Goal: Information Seeking & Learning: Compare options

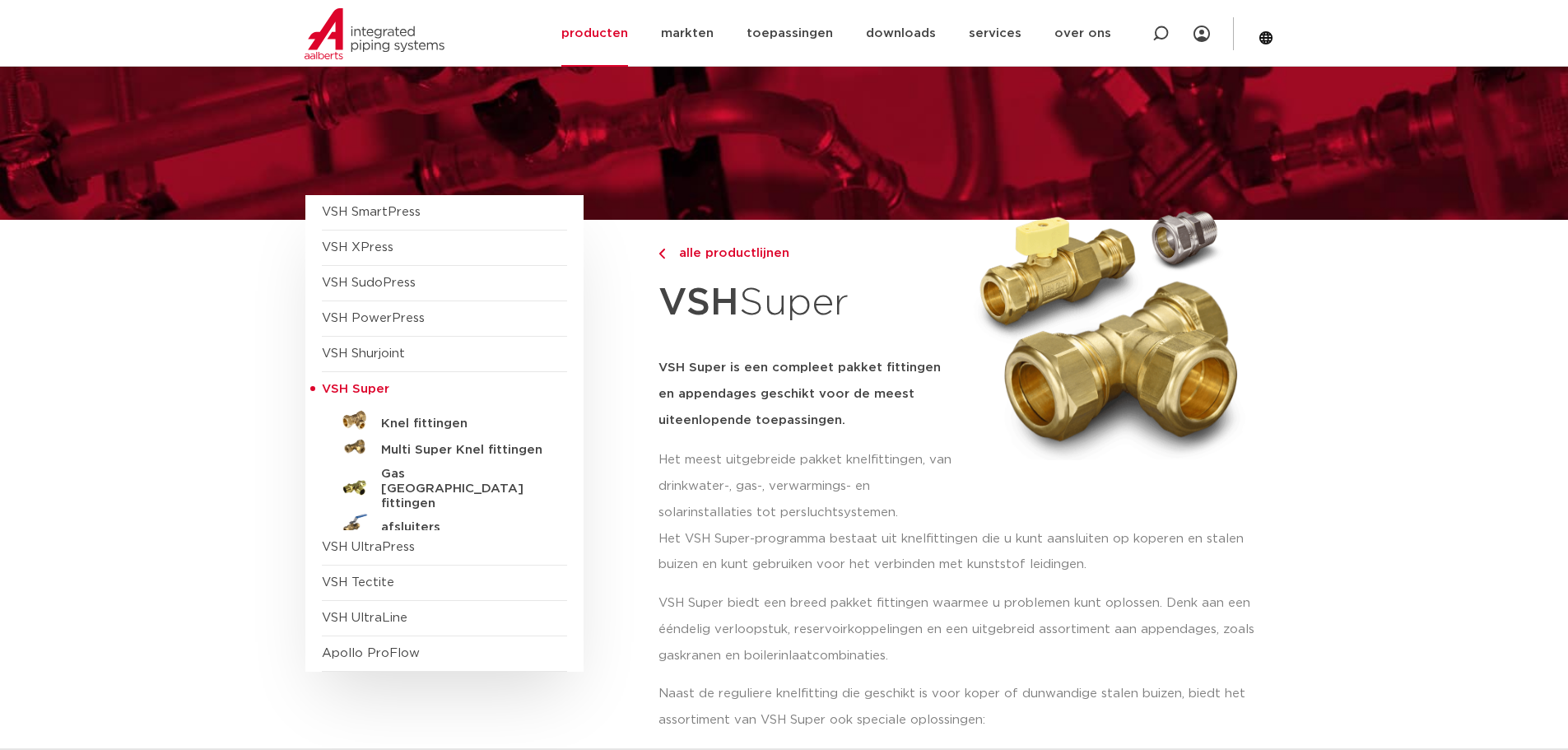
scroll to position [83, 0]
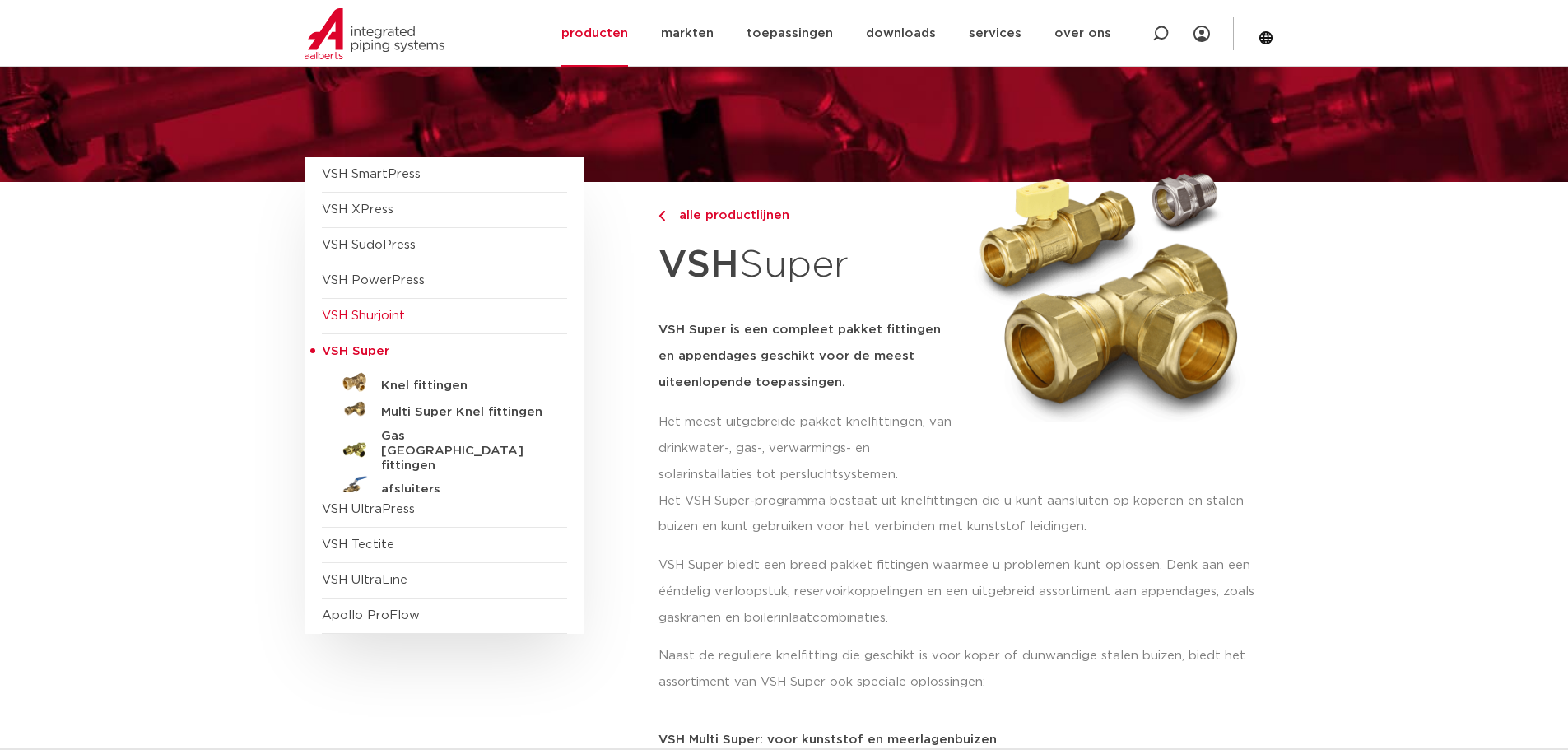
click at [338, 323] on span "VSH Shurjoint" at bounding box center [444, 317] width 245 height 36
click at [351, 289] on span "VSH PowerPress" at bounding box center [444, 281] width 245 height 36
click at [344, 259] on span "VSH SudoPress" at bounding box center [444, 245] width 245 height 36
click at [341, 211] on span "VSH XPress" at bounding box center [357, 210] width 71 height 12
drag, startPoint x: 333, startPoint y: 176, endPoint x: 334, endPoint y: 202, distance: 26.0
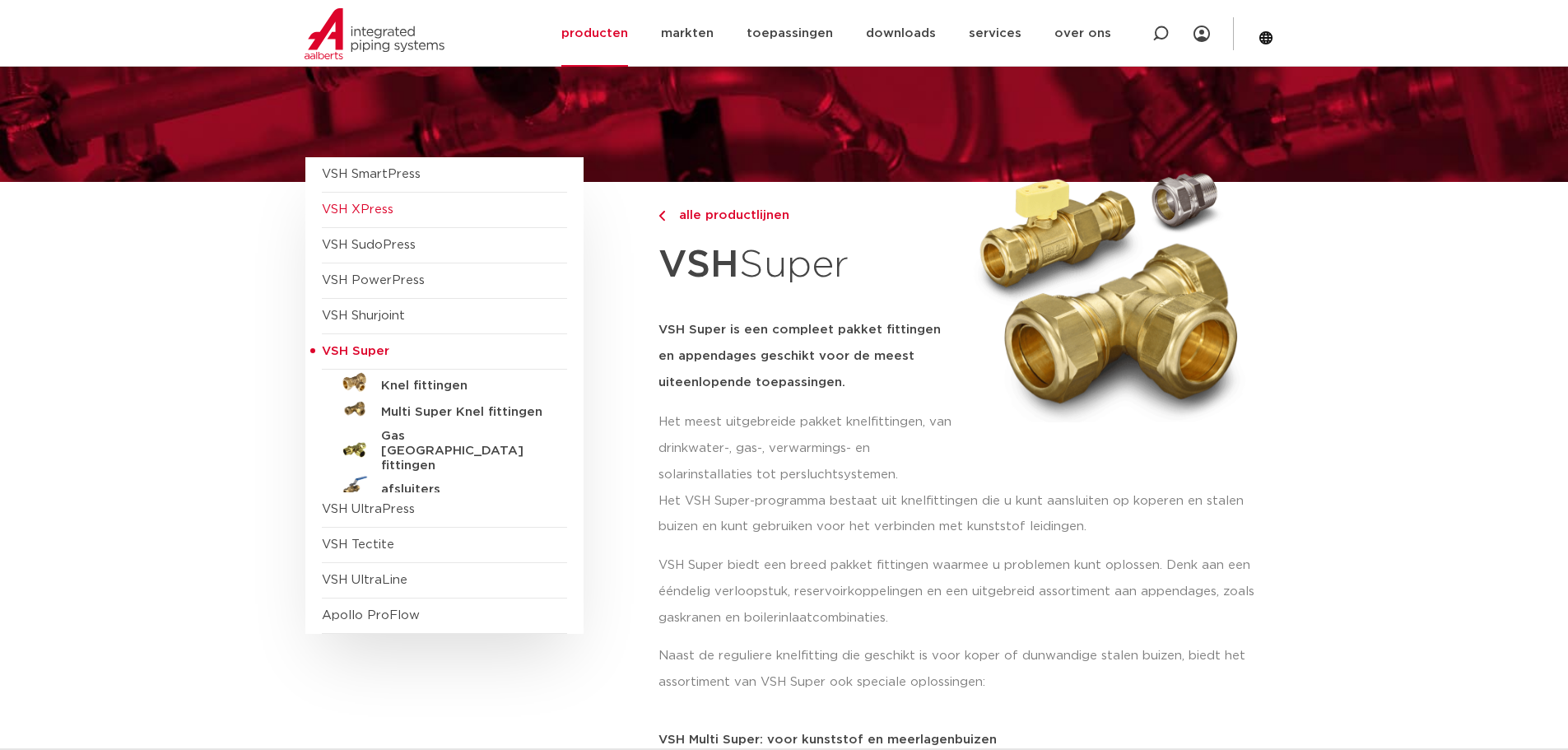
click at [333, 177] on span "VSH SmartPress" at bounding box center [371, 174] width 99 height 12
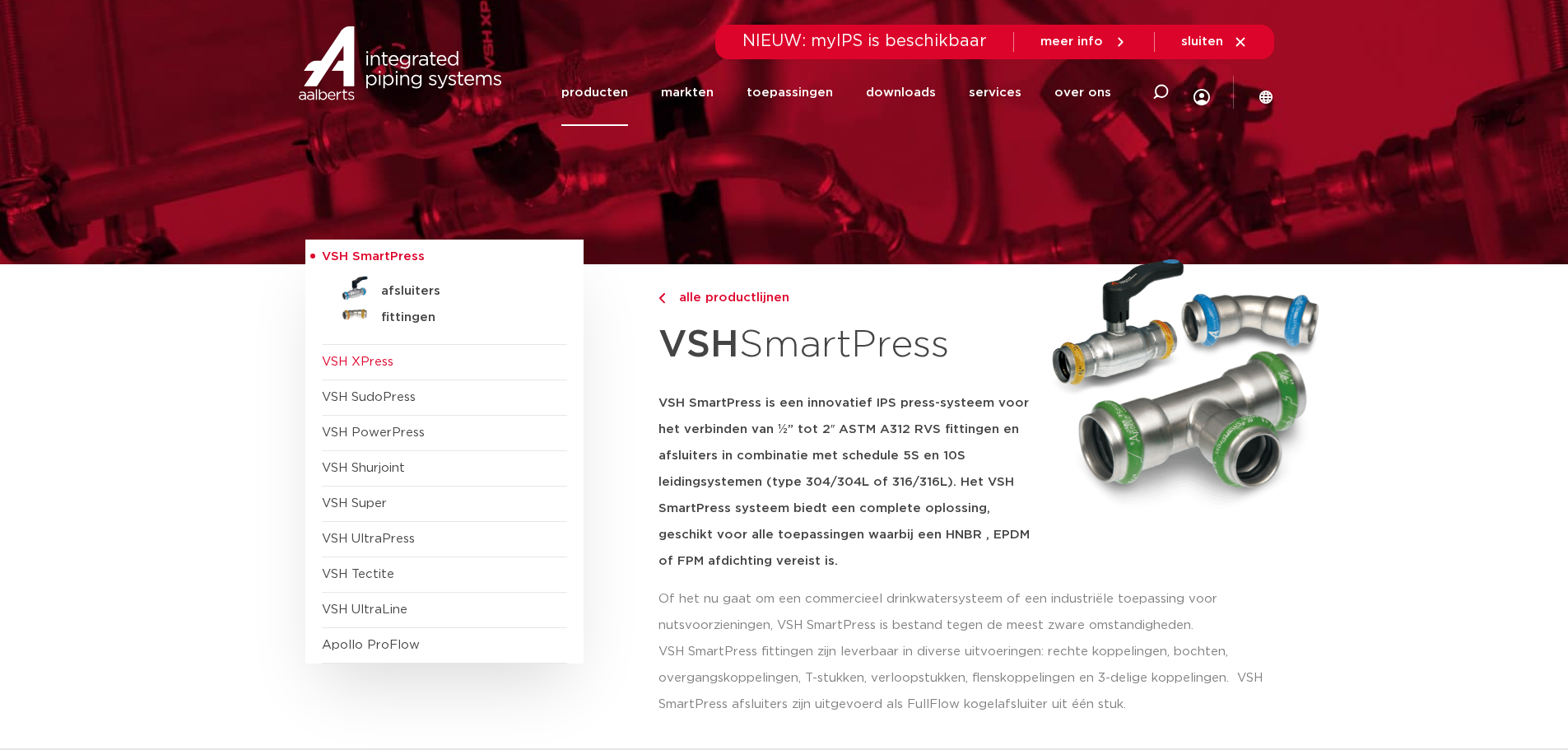
click at [341, 366] on span "VSH XPress" at bounding box center [357, 362] width 71 height 12
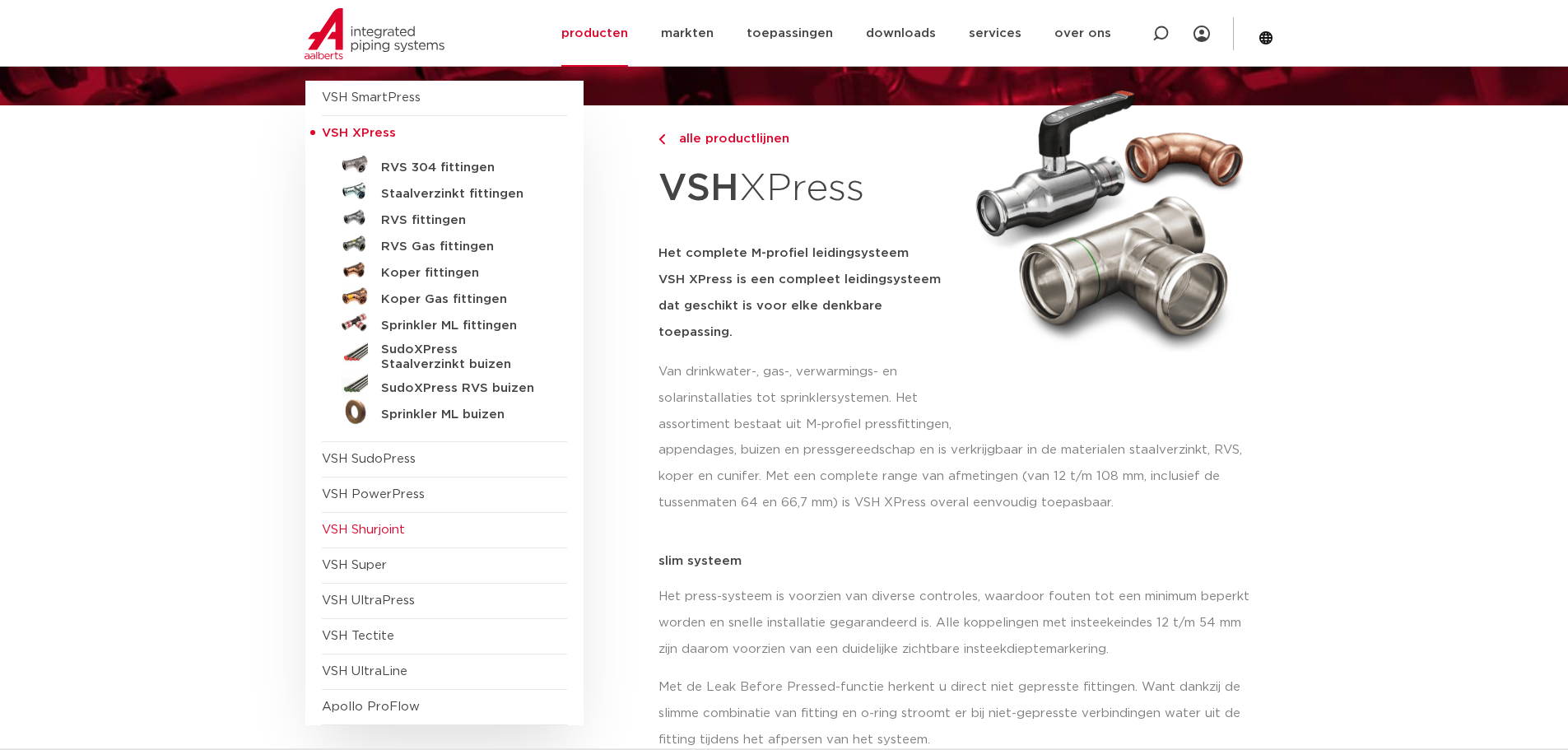
scroll to position [164, 0]
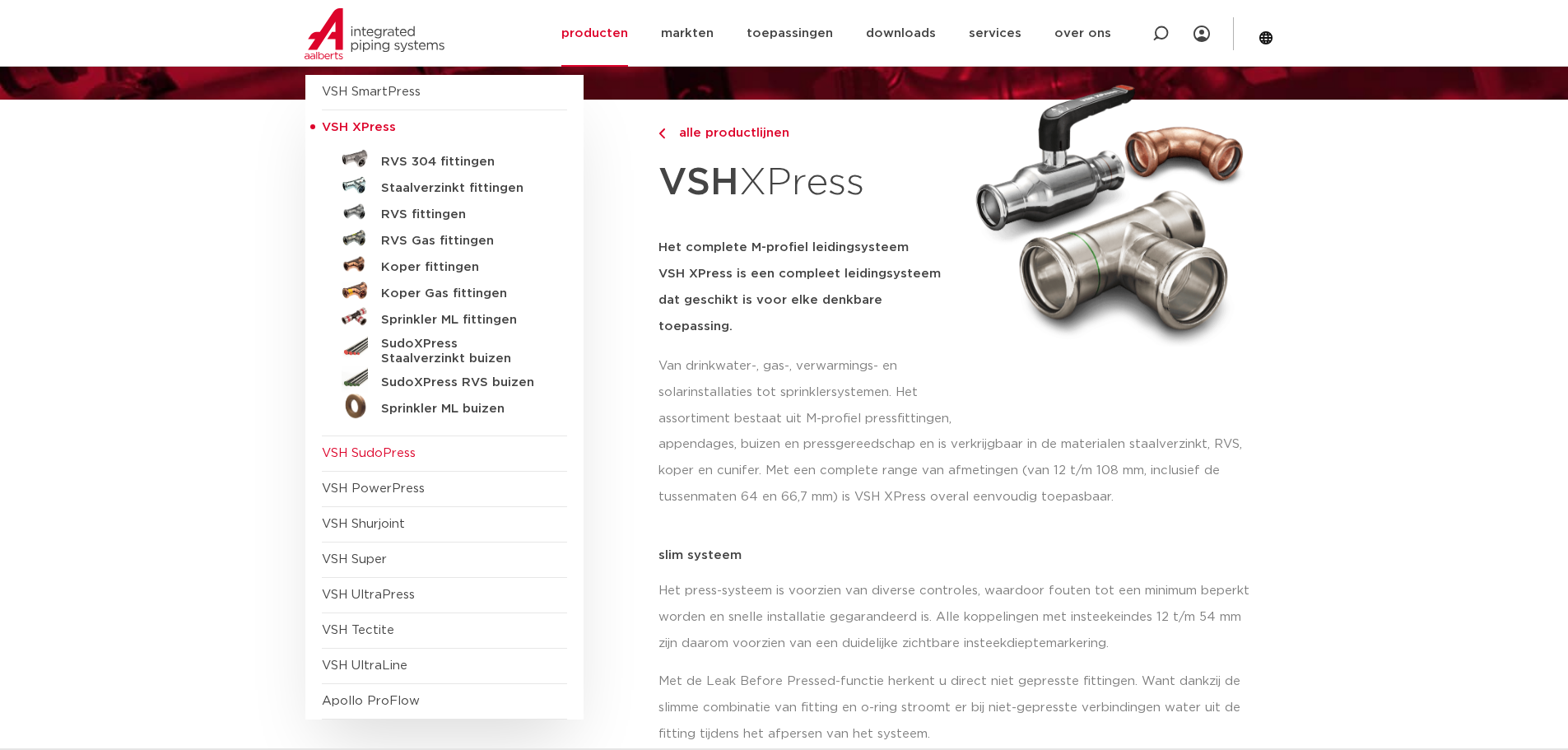
click at [353, 458] on span "VSH SudoPress" at bounding box center [369, 453] width 94 height 12
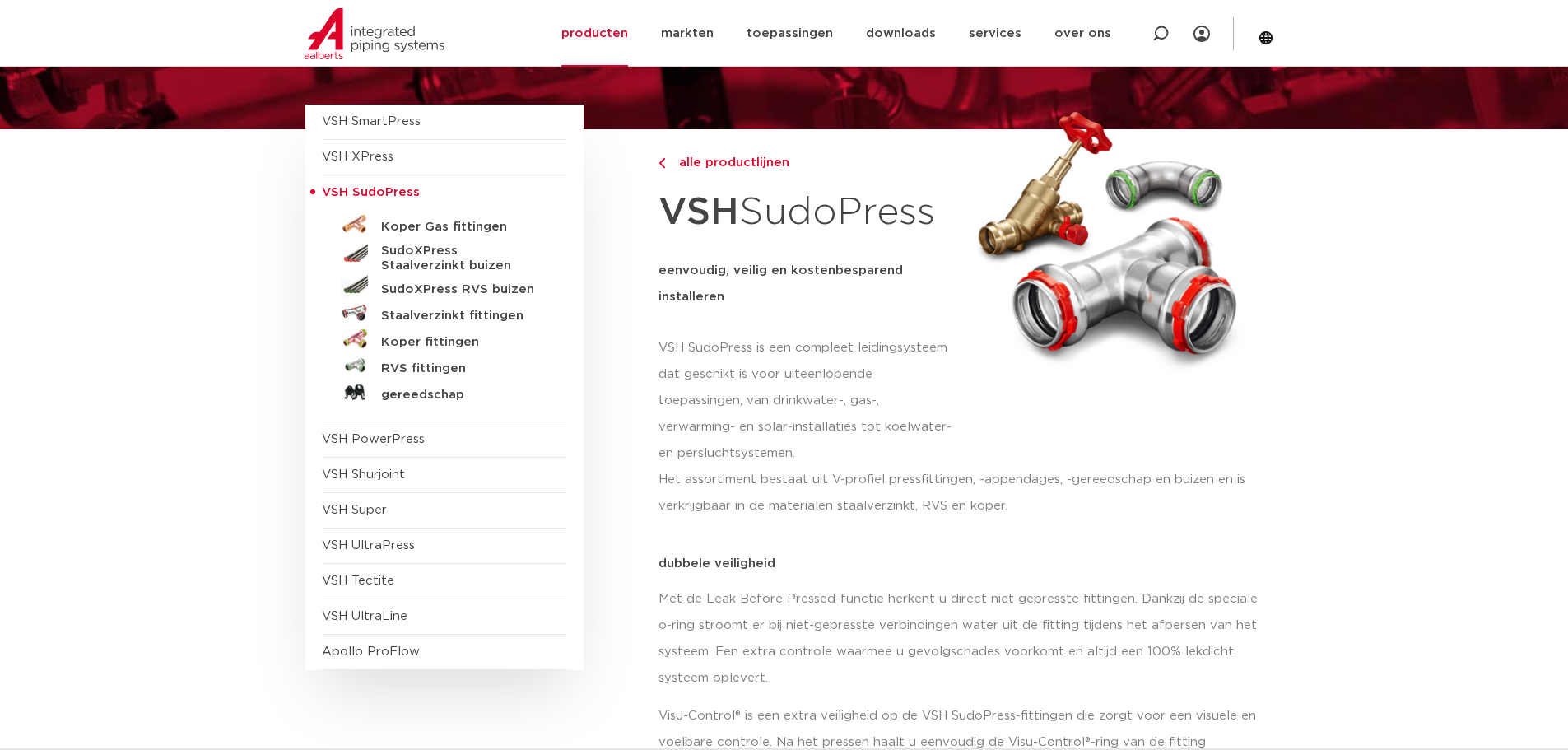
scroll to position [164, 0]
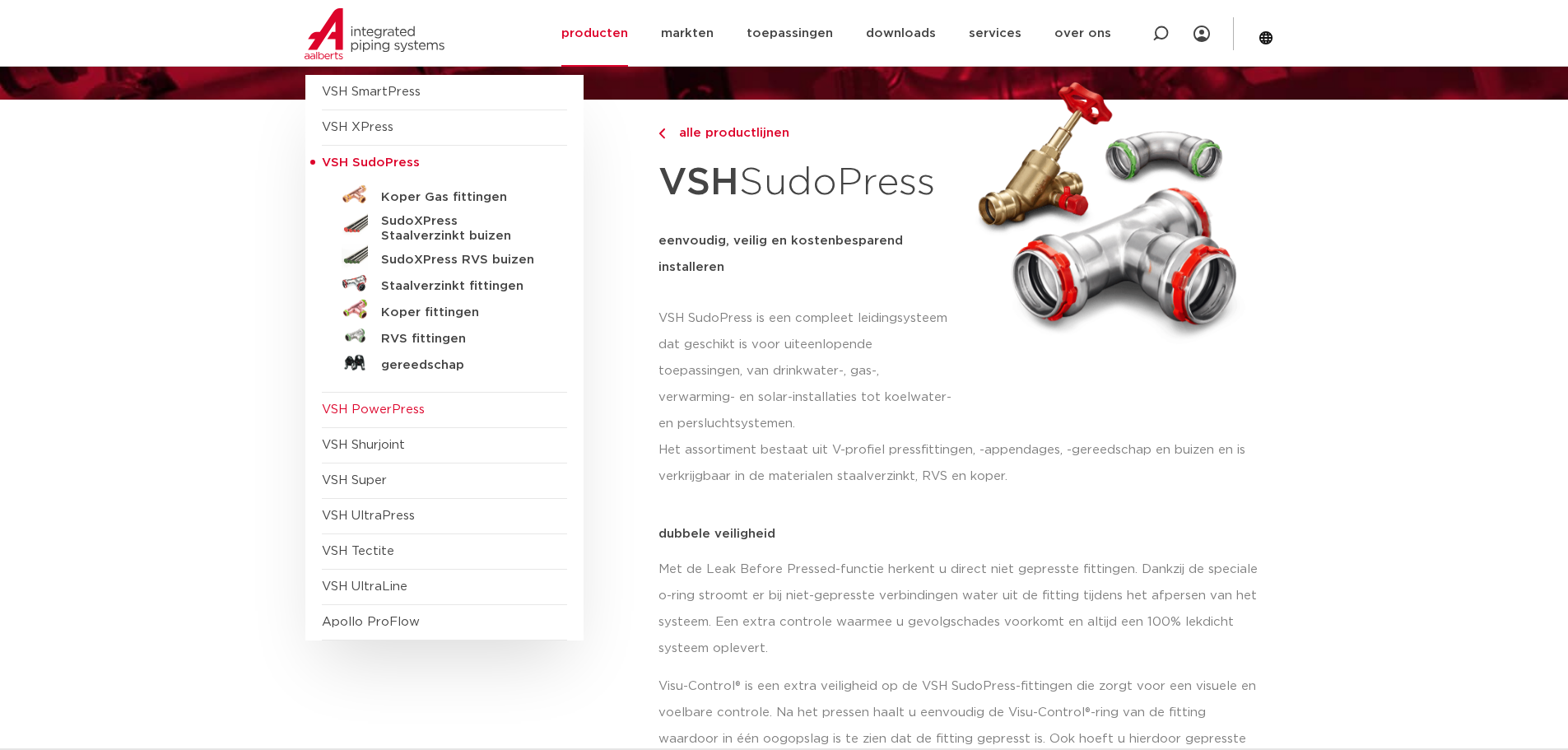
click at [335, 409] on span "VSH PowerPress" at bounding box center [373, 410] width 103 height 12
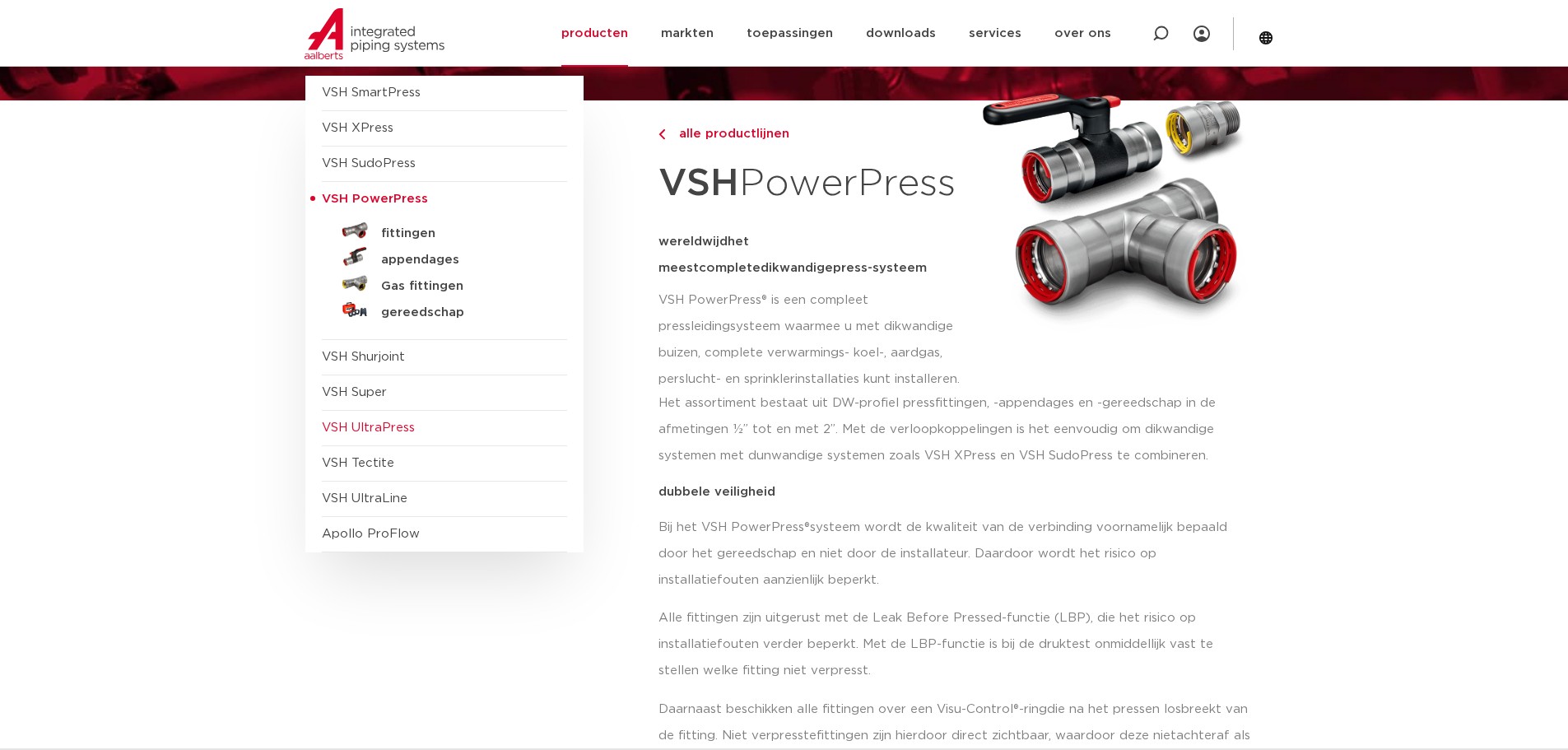
scroll to position [164, 0]
click at [341, 359] on span "VSH Shurjoint" at bounding box center [364, 356] width 83 height 12
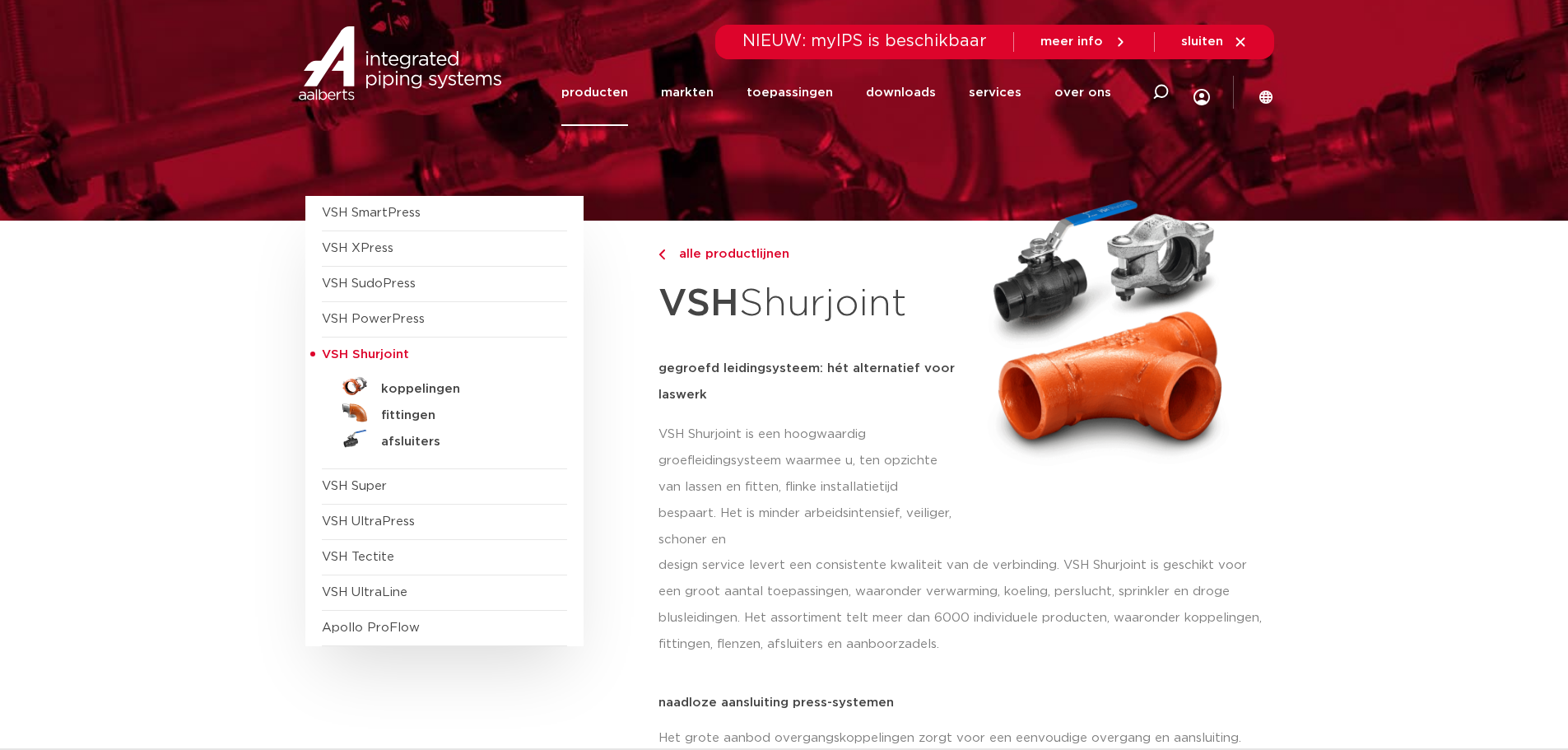
scroll to position [83, 0]
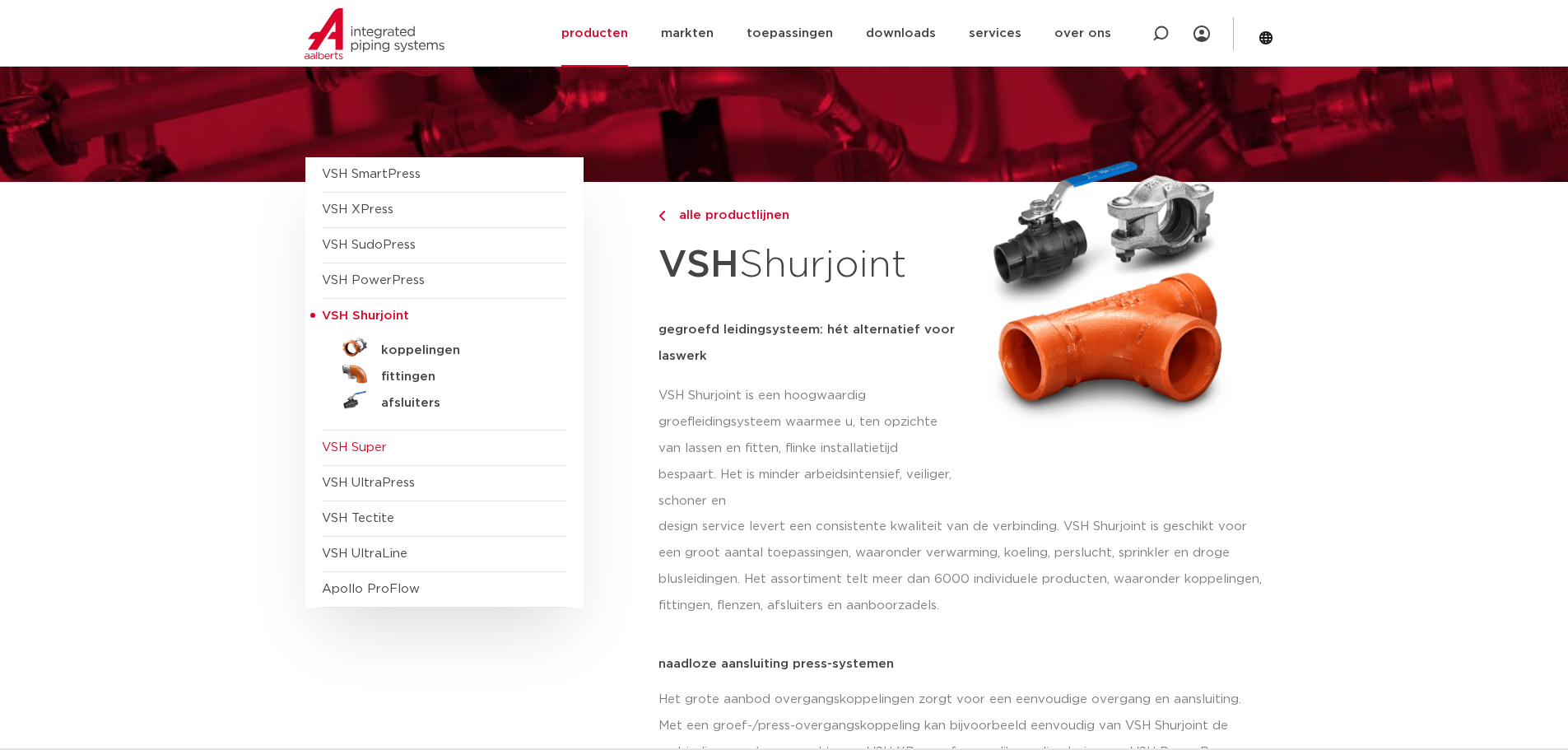
click at [348, 450] on span "VSH Super" at bounding box center [354, 447] width 65 height 12
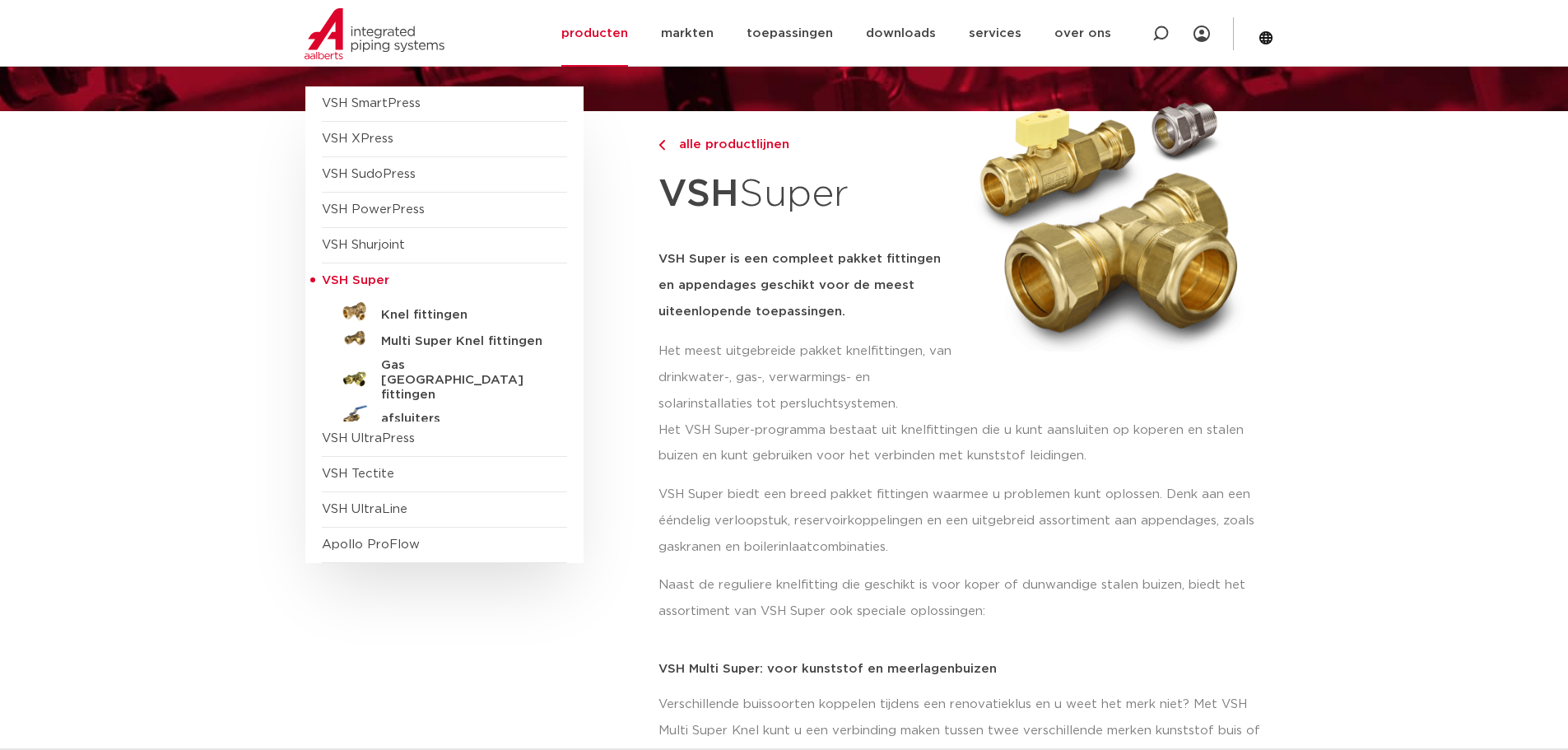
scroll to position [164, 0]
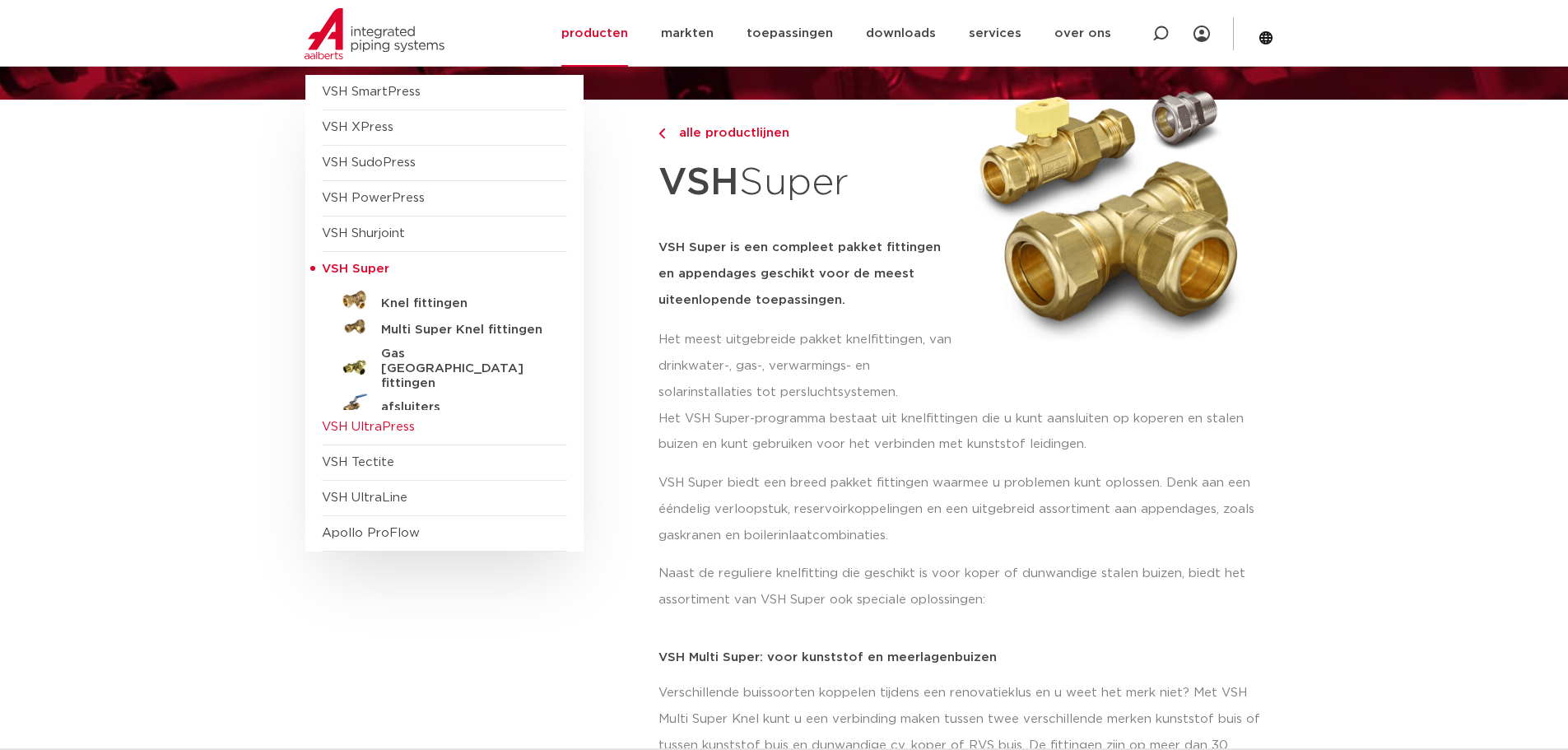
click at [389, 422] on span "VSH UltraPress" at bounding box center [368, 427] width 93 height 12
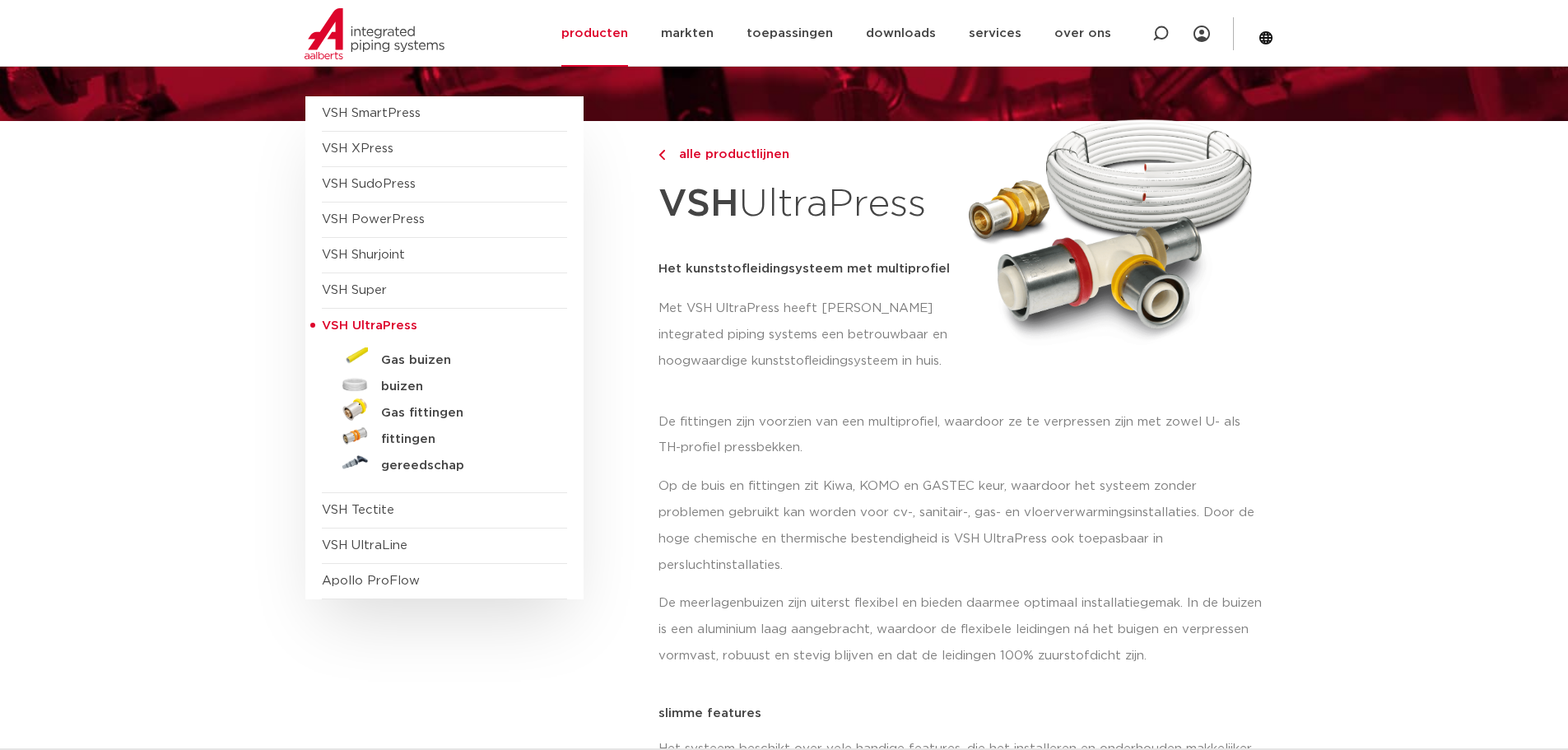
scroll to position [164, 0]
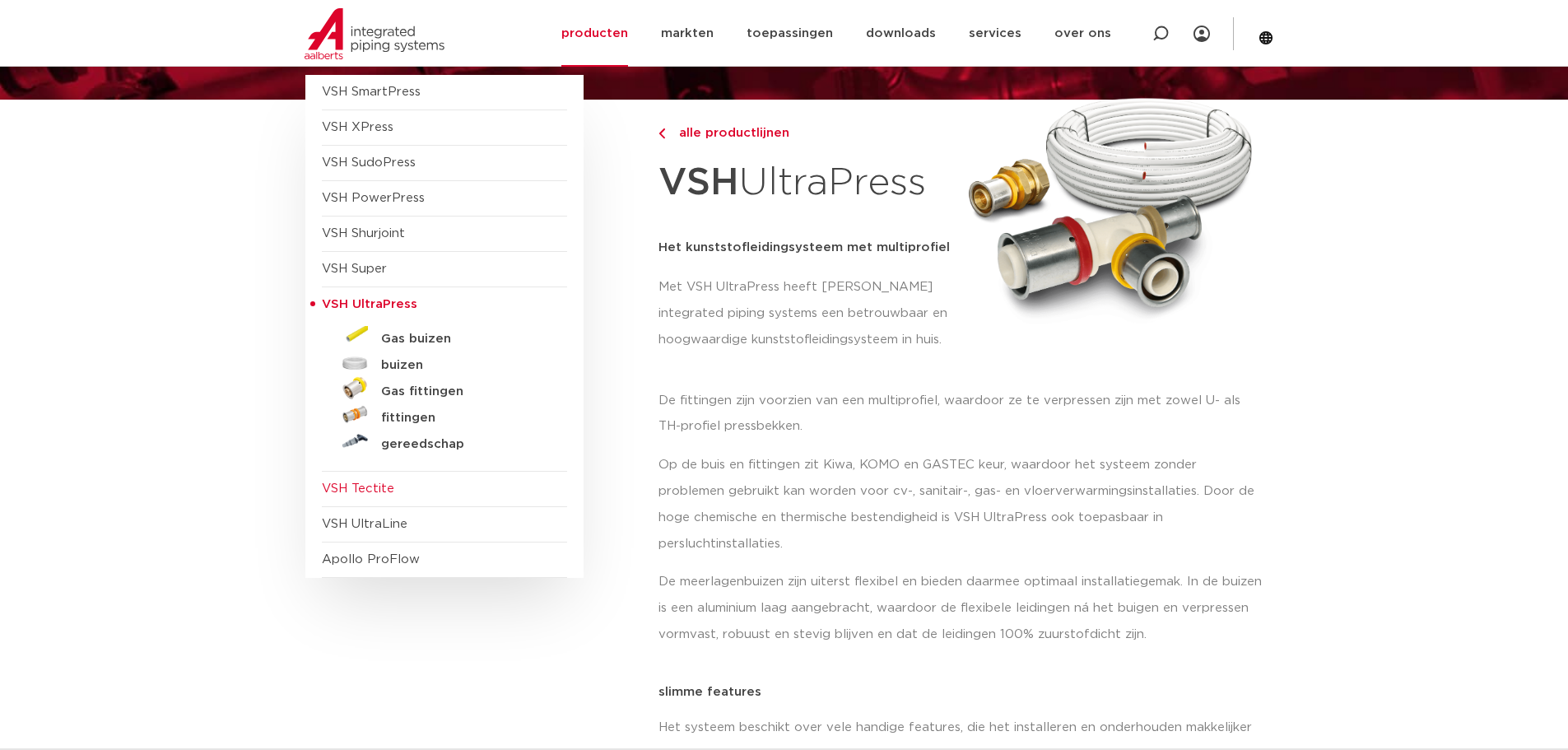
click at [363, 492] on span "VSH Tectite" at bounding box center [357, 489] width 72 height 12
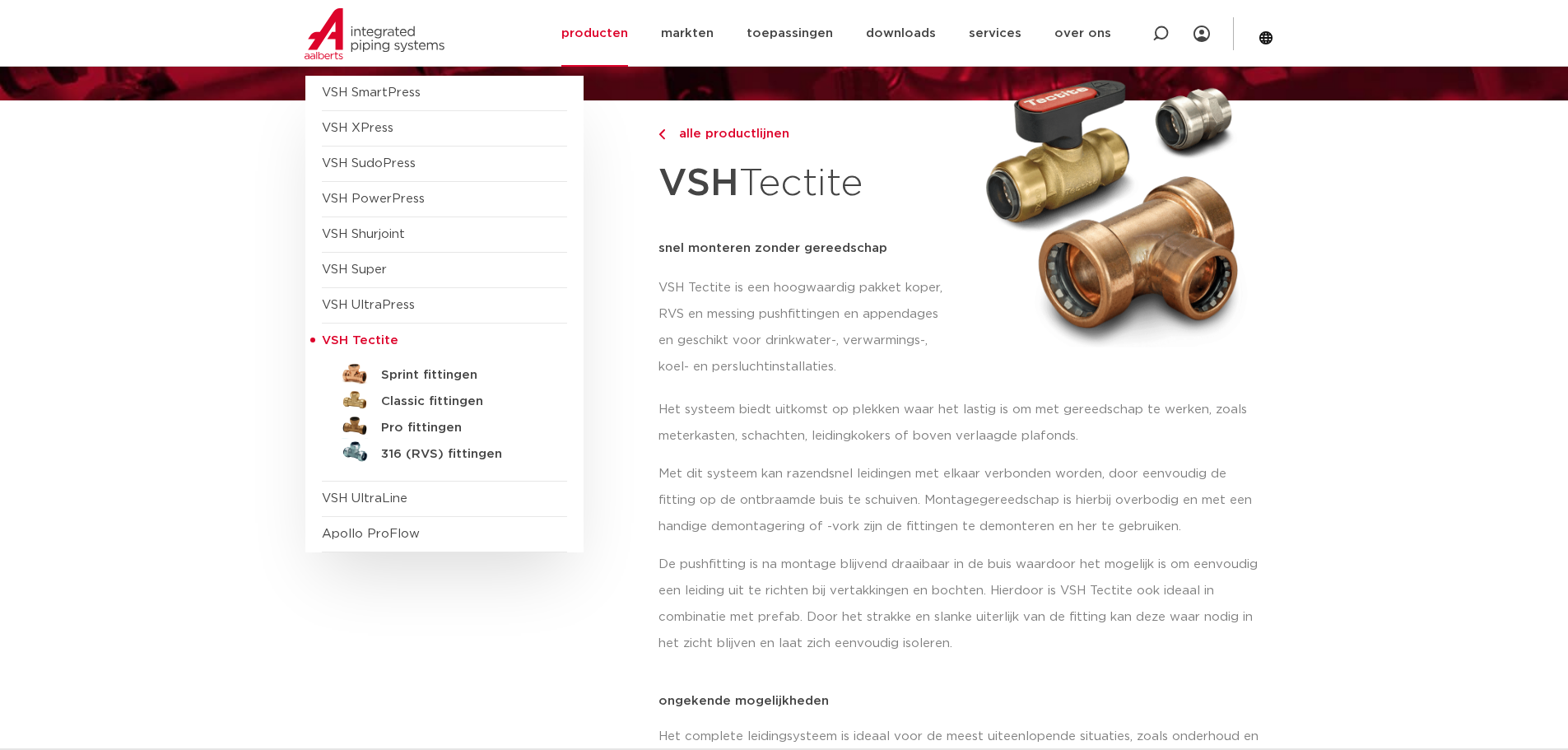
scroll to position [164, 0]
click at [354, 497] on span "VSH UltraLine" at bounding box center [364, 498] width 85 height 12
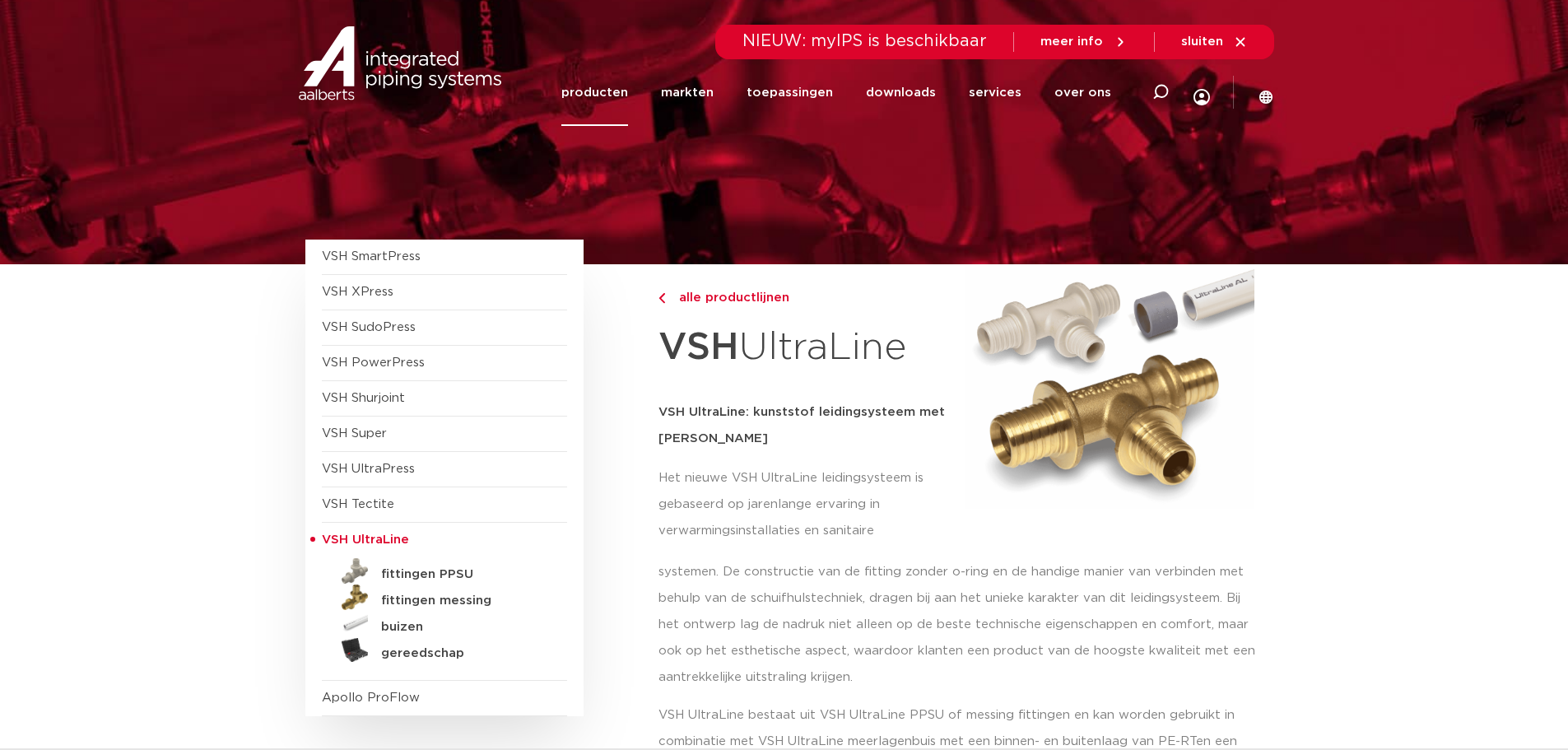
drag, startPoint x: 601, startPoint y: 85, endPoint x: 588, endPoint y: 85, distance: 13.0
click at [598, 85] on link "producten" at bounding box center [594, 92] width 67 height 67
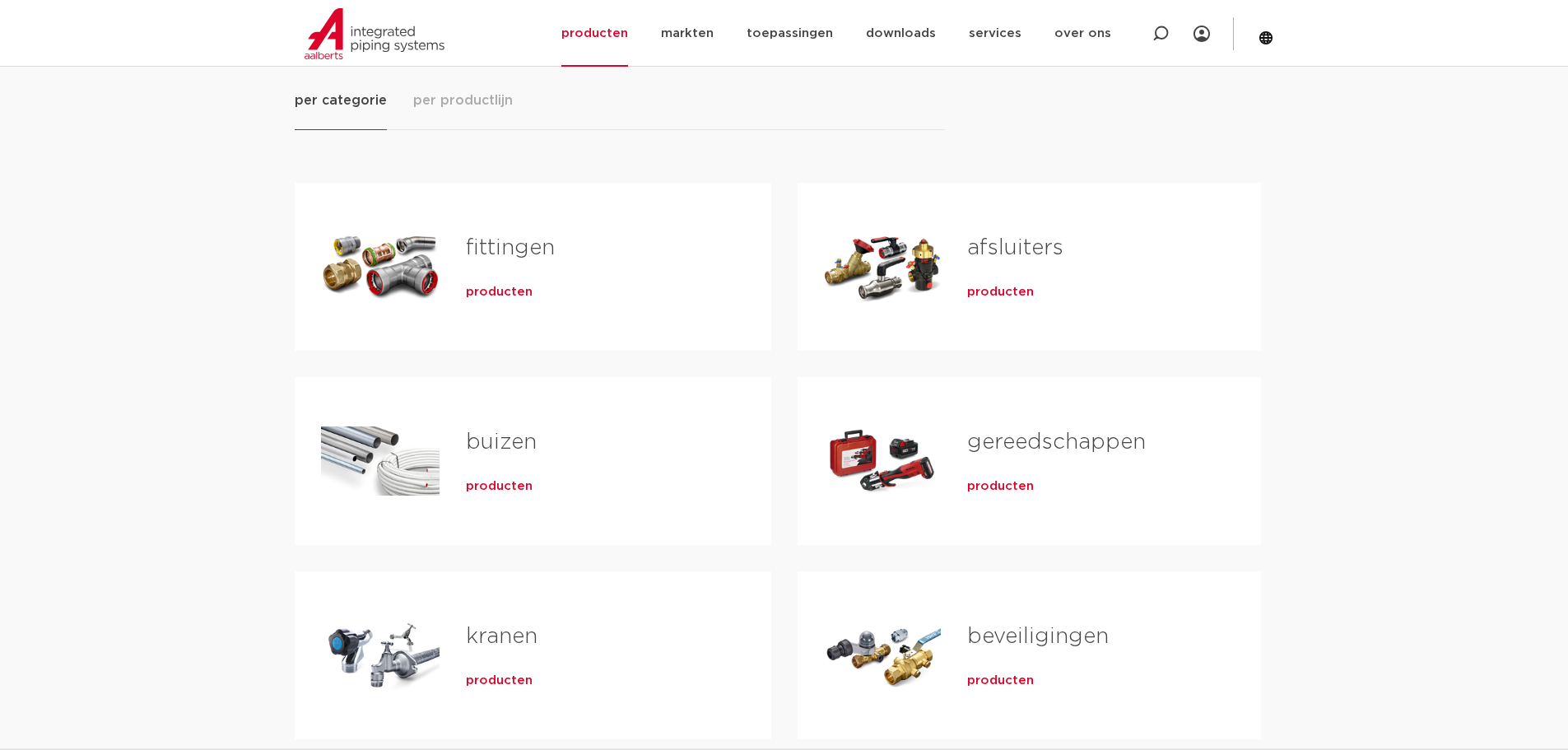
scroll to position [247, 0]
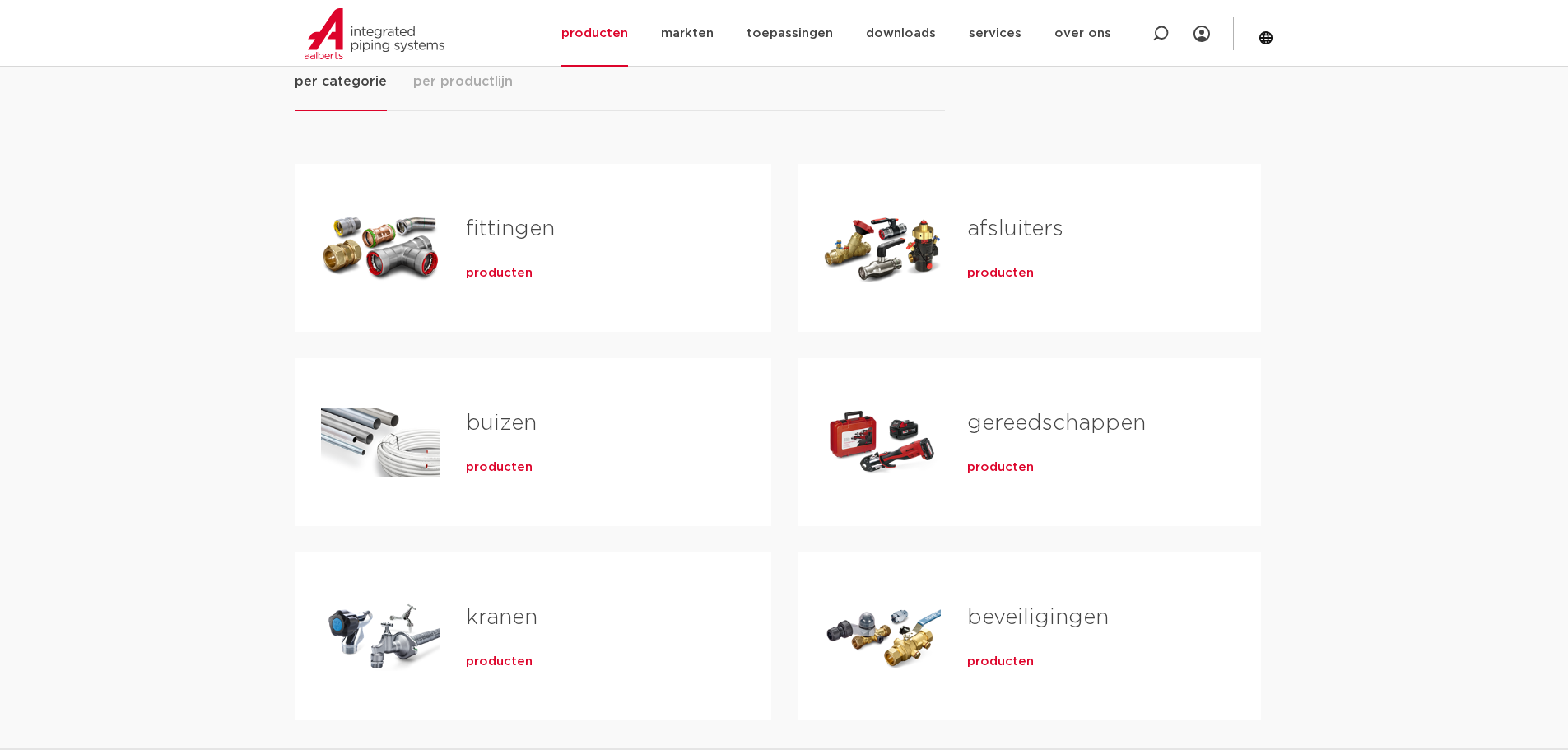
click at [428, 258] on div "Tabs. Open items met enter of spatie, sluit af met escape en navigeer met de pi…" at bounding box center [380, 248] width 118 height 115
click at [499, 280] on span "producten" at bounding box center [499, 273] width 67 height 17
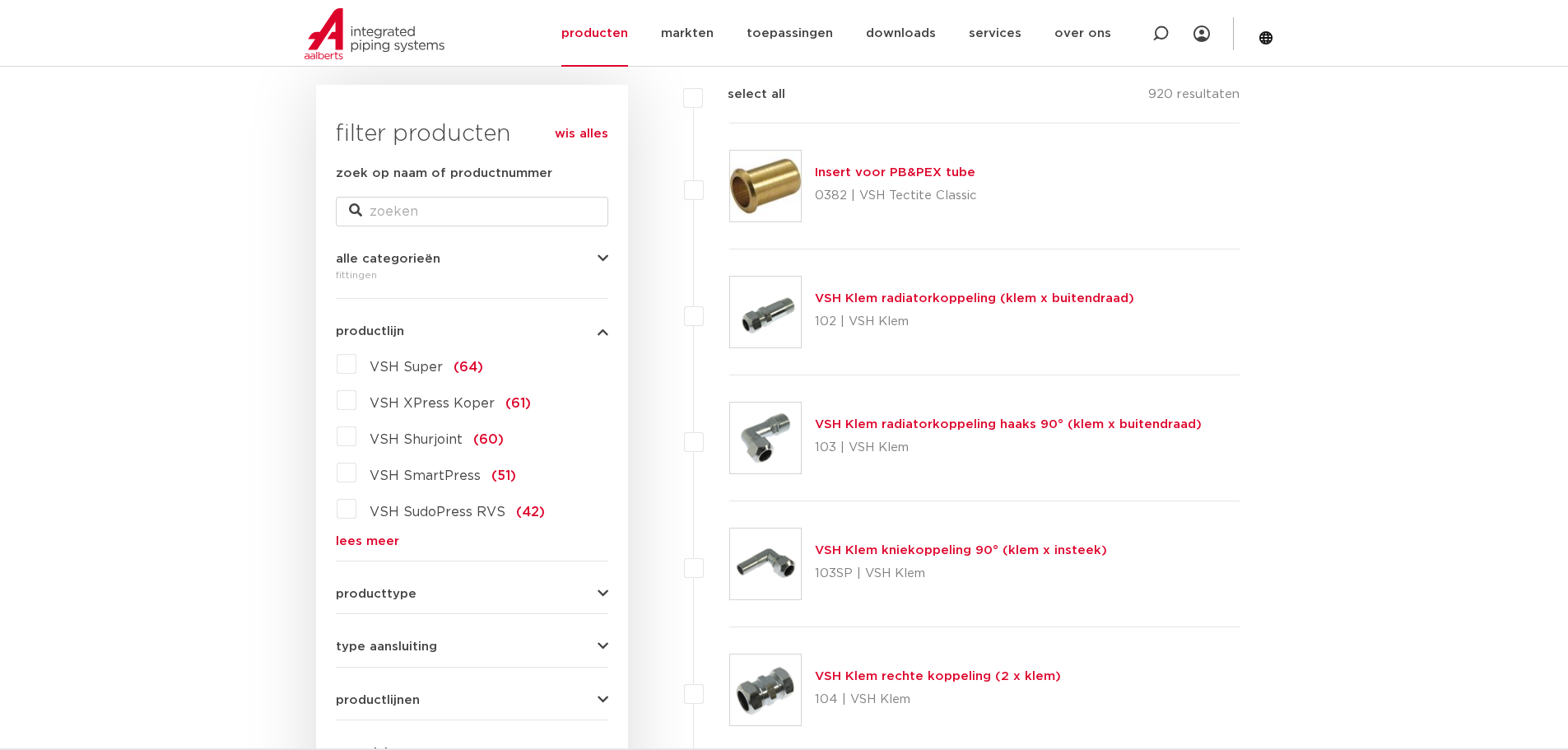
scroll to position [330, 0]
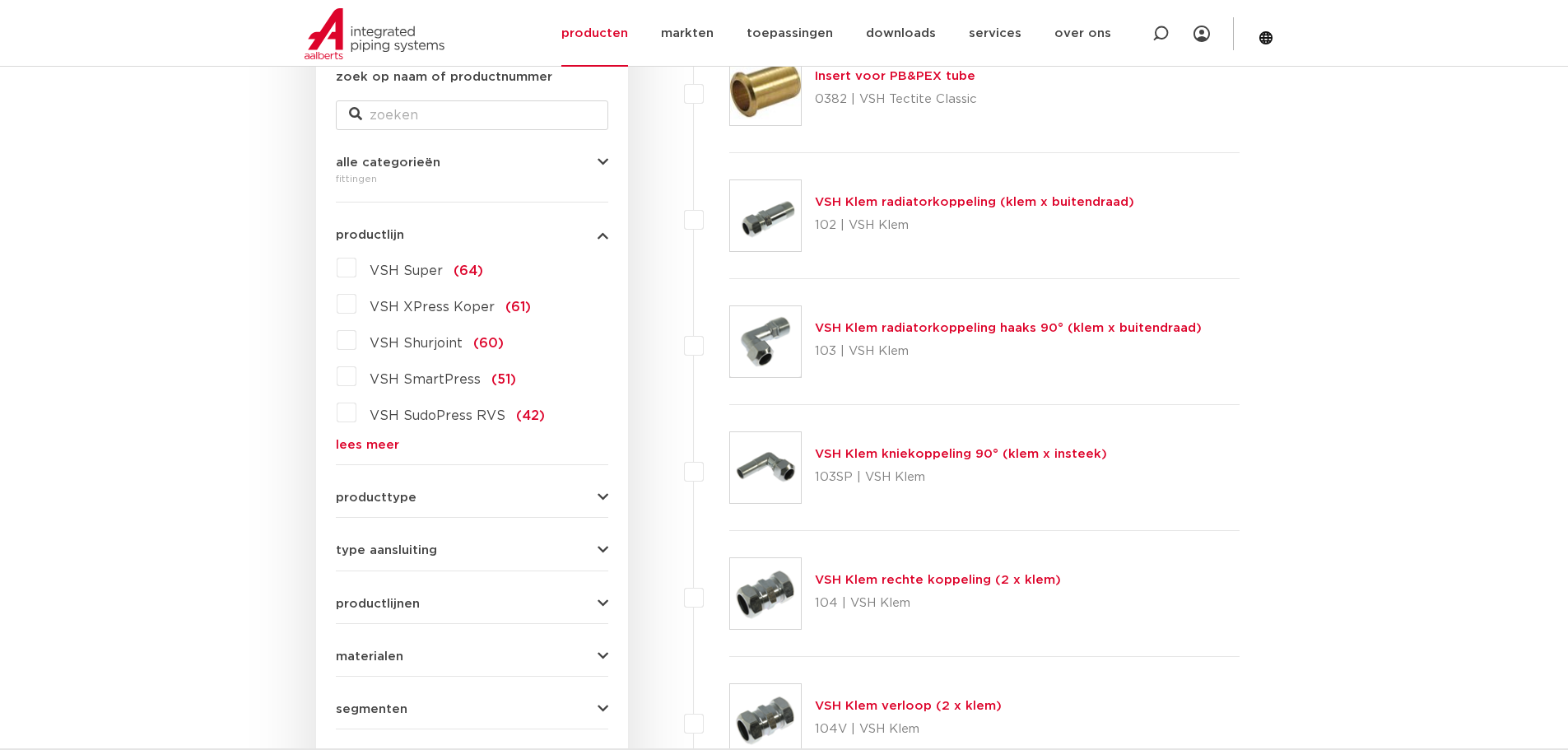
click at [382, 447] on link "lees meer" at bounding box center [471, 445] width 272 height 12
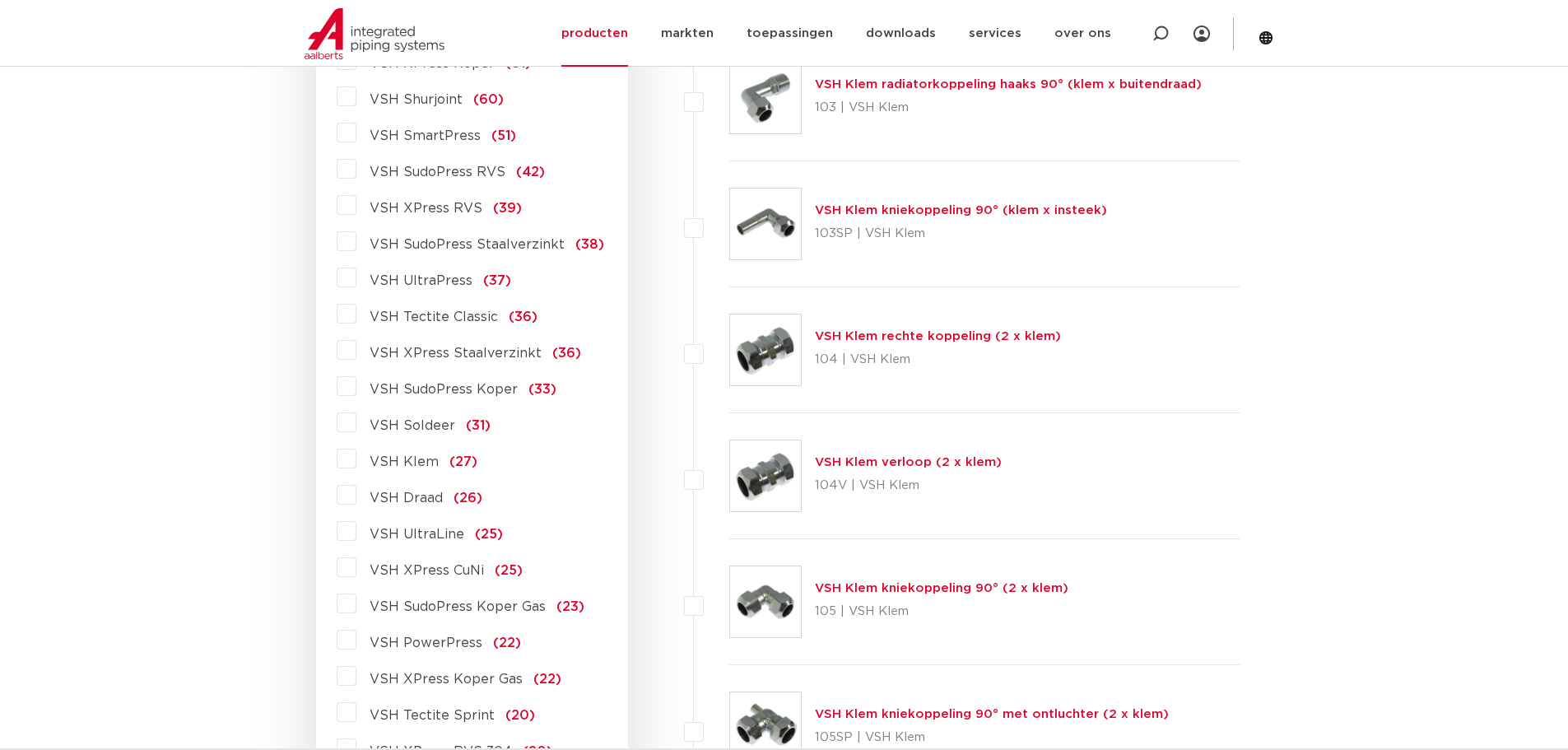
scroll to position [576, 0]
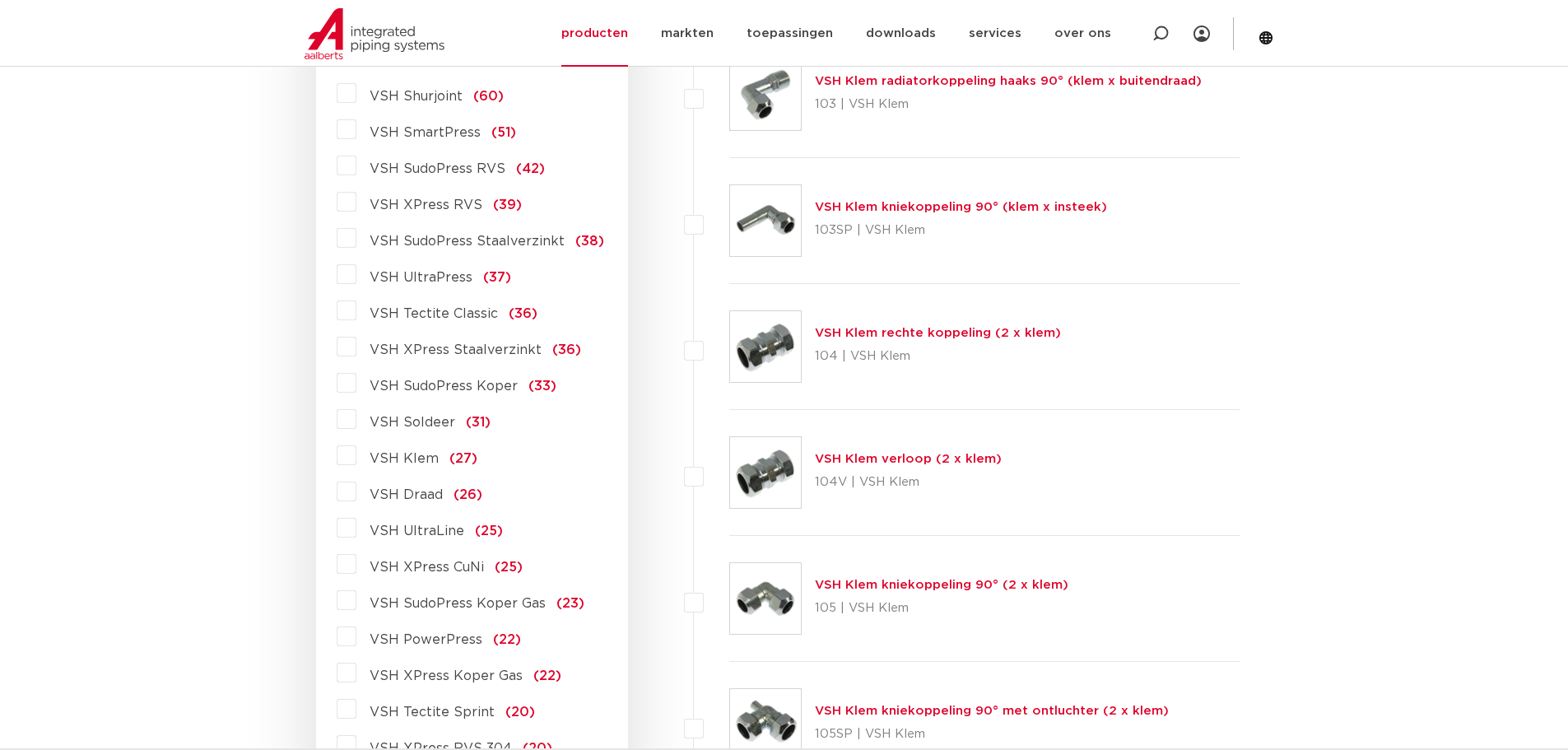
click at [357, 492] on label "VSH Draad (26)" at bounding box center [419, 492] width 126 height 26
click at [0, 0] on input "VSH Draad (26)" at bounding box center [0, 0] width 0 height 0
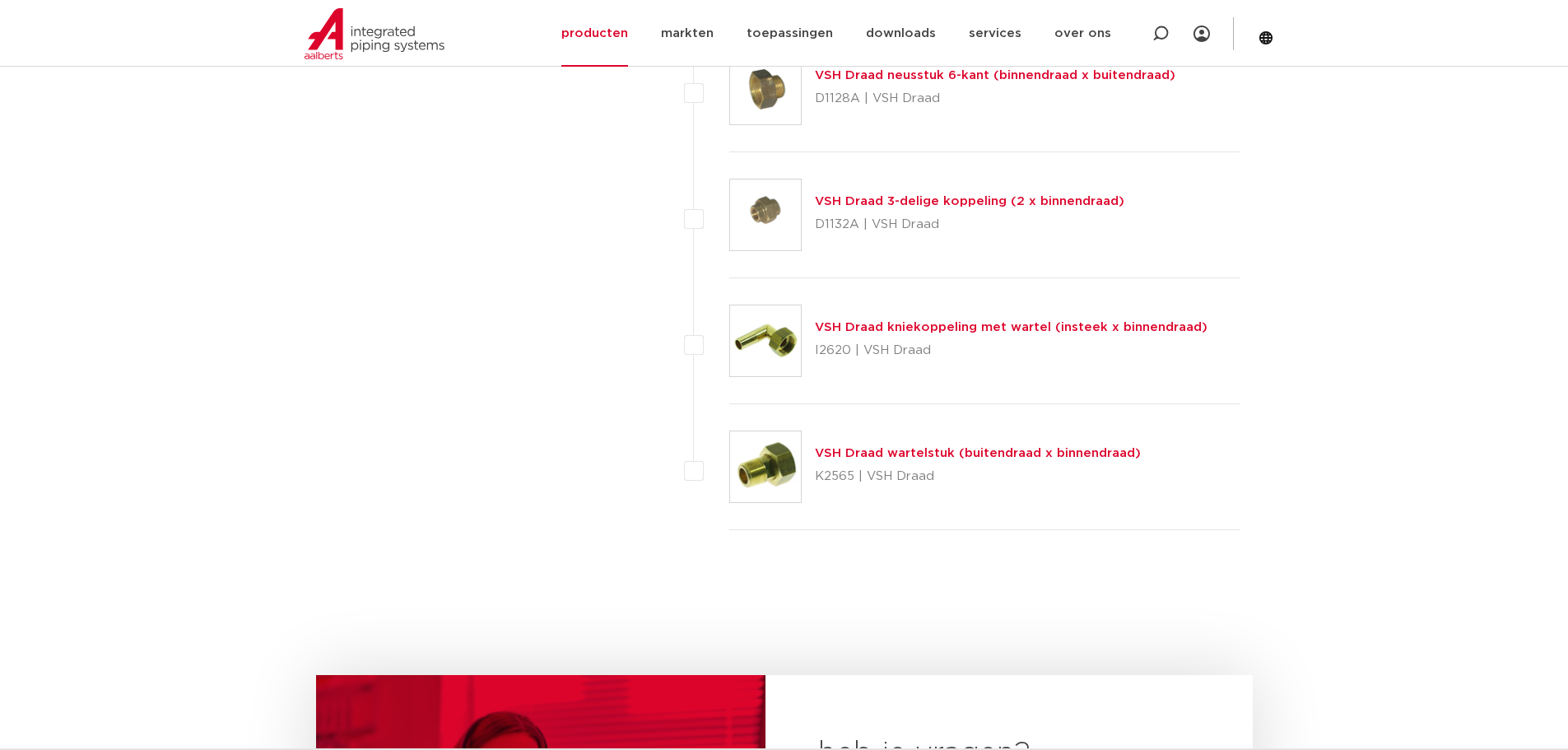
scroll to position [3129, 0]
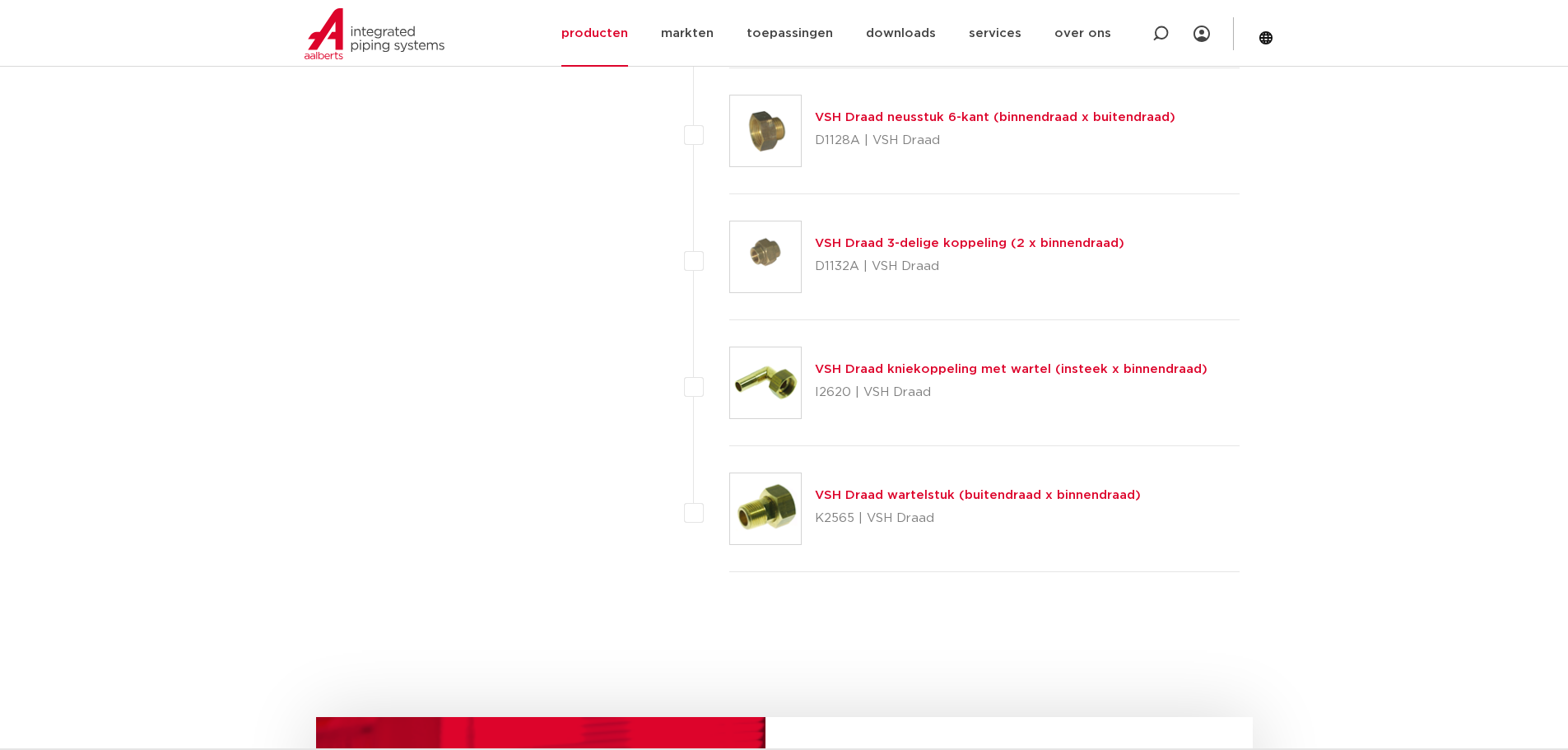
scroll to position [2882, 0]
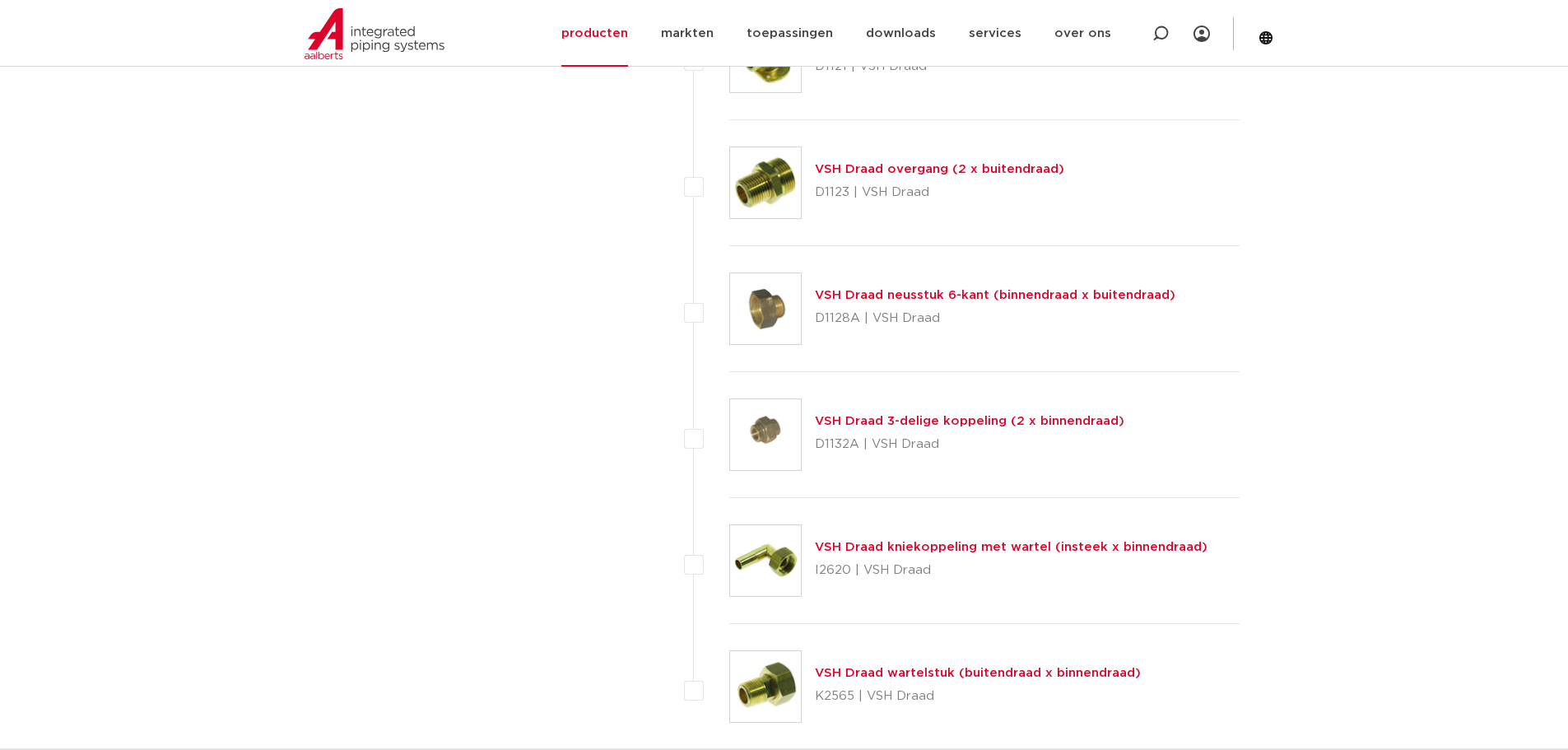
click at [777, 431] on img at bounding box center [764, 434] width 70 height 70
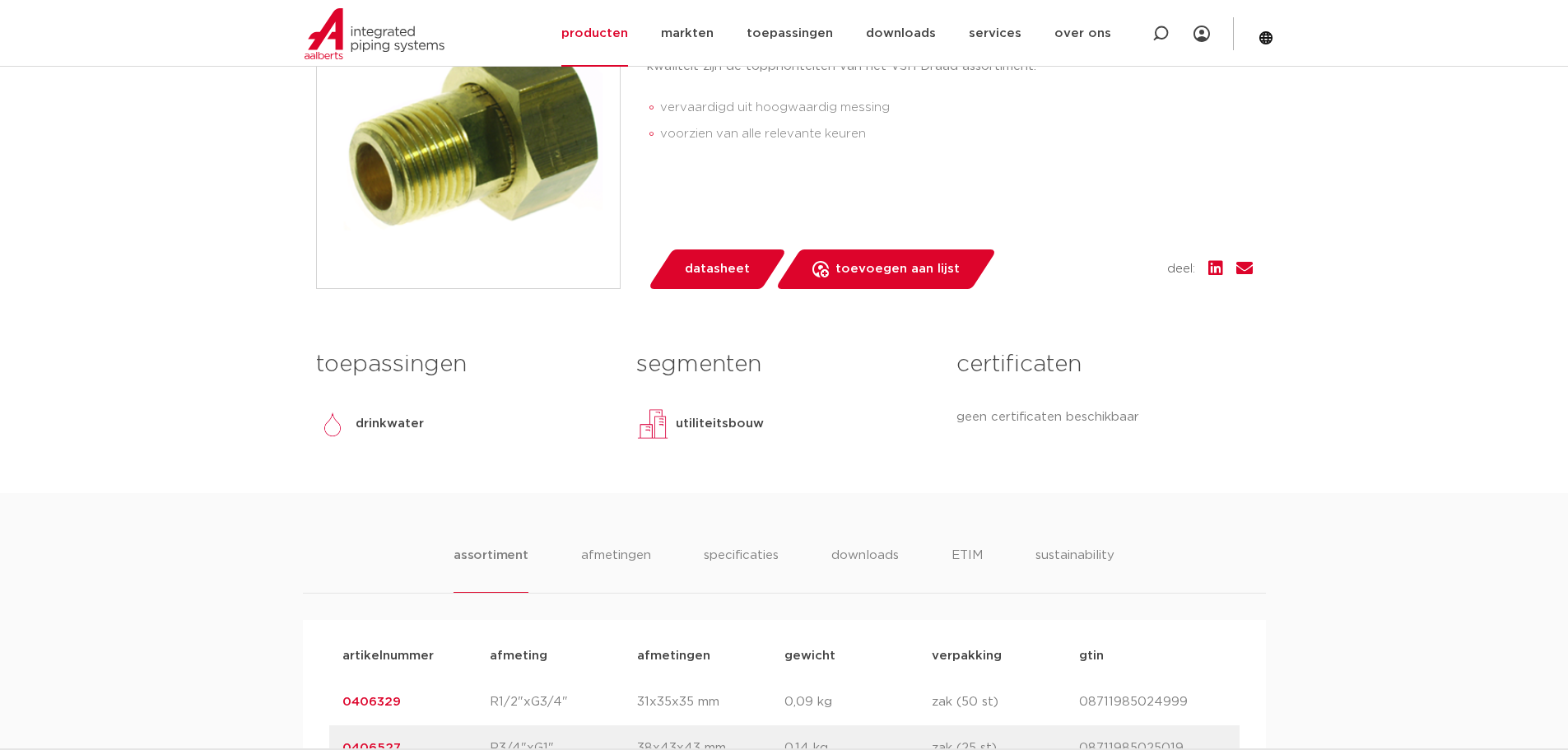
scroll to position [412, 0]
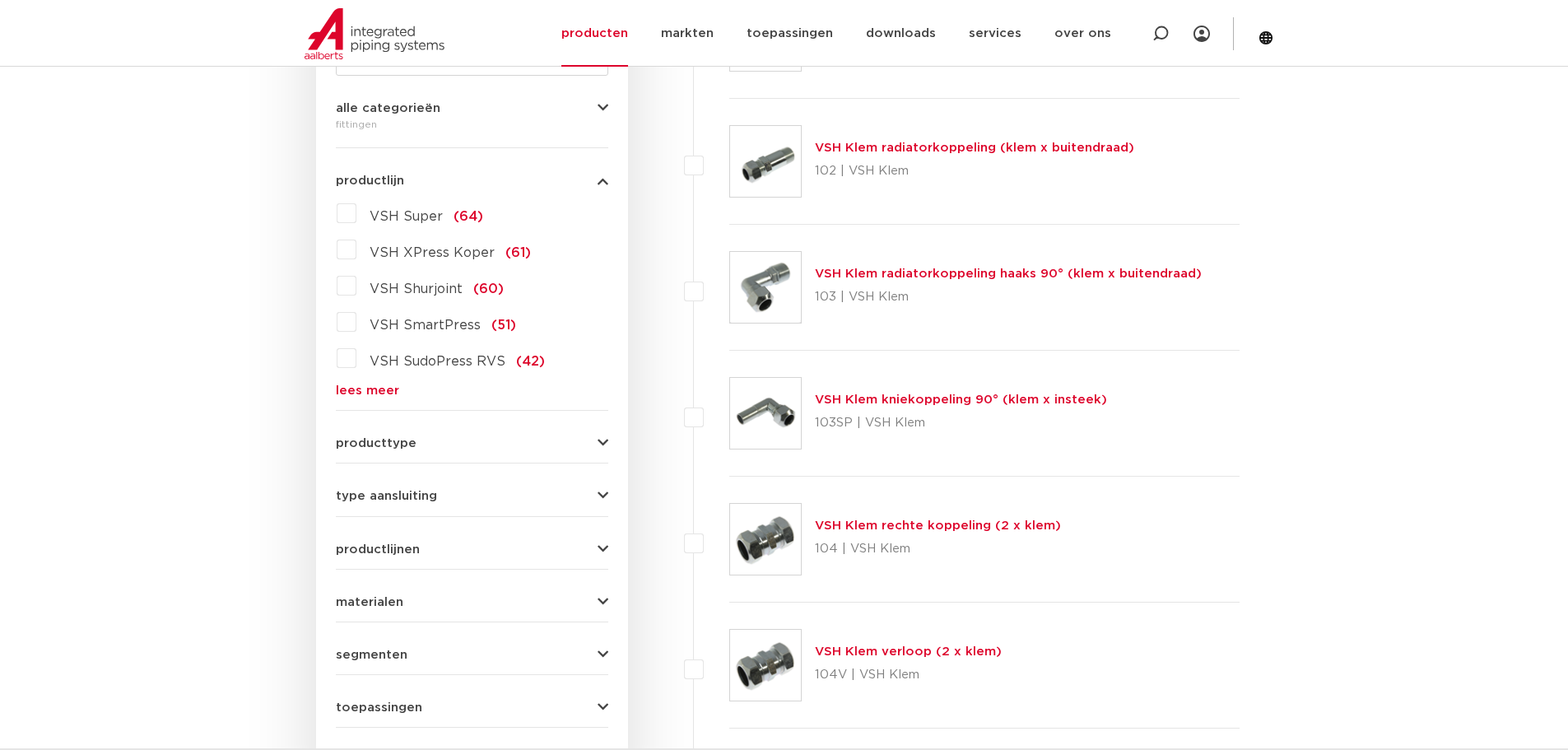
scroll to position [412, 0]
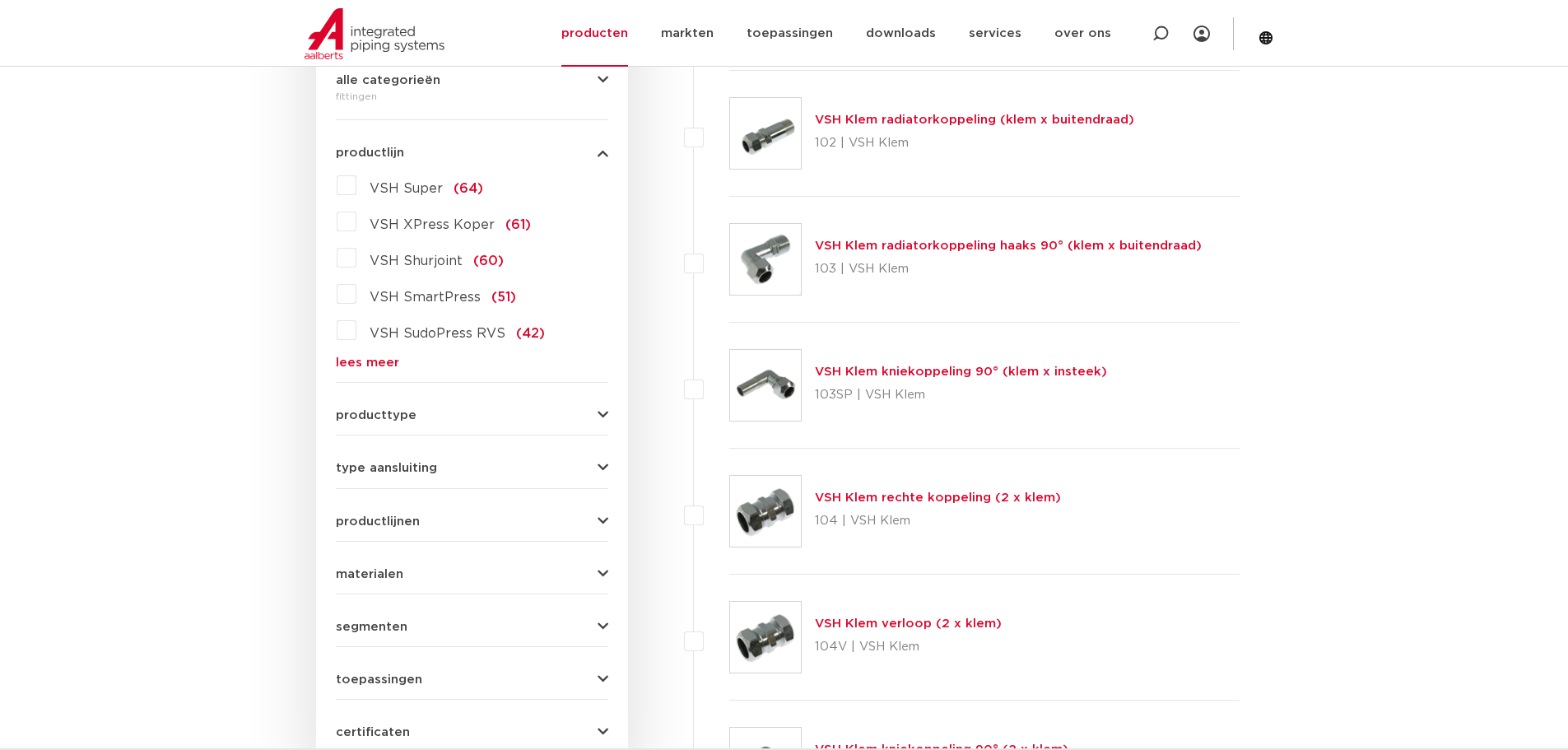
click at [360, 364] on link "lees meer" at bounding box center [471, 363] width 272 height 12
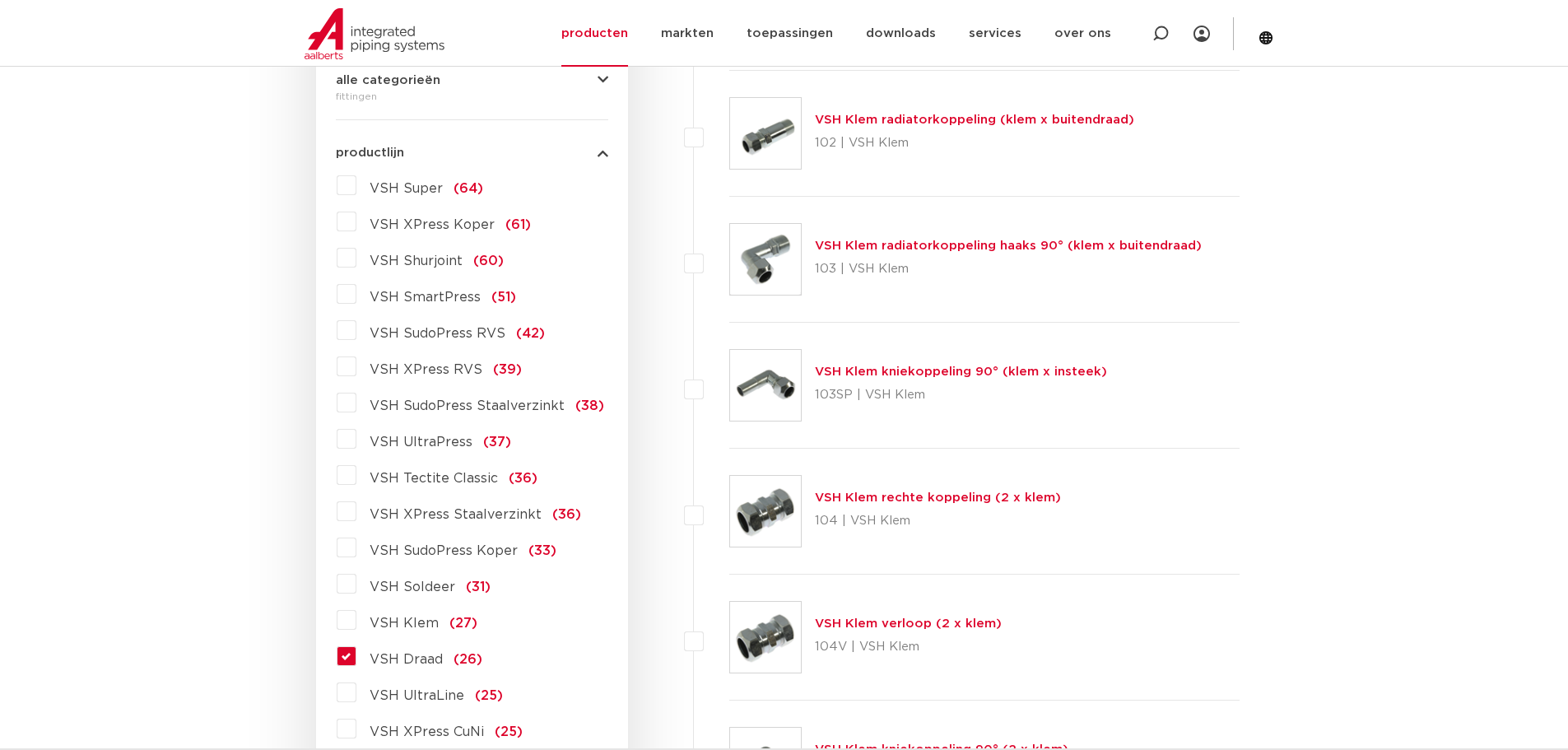
click at [357, 663] on label "VSH Draad (26)" at bounding box center [419, 656] width 126 height 26
click at [0, 0] on input "VSH Draad (26)" at bounding box center [0, 0] width 0 height 0
click at [357, 659] on label "VSH Draad (26)" at bounding box center [419, 656] width 126 height 26
click at [0, 0] on input "VSH Draad (26)" at bounding box center [0, 0] width 0 height 0
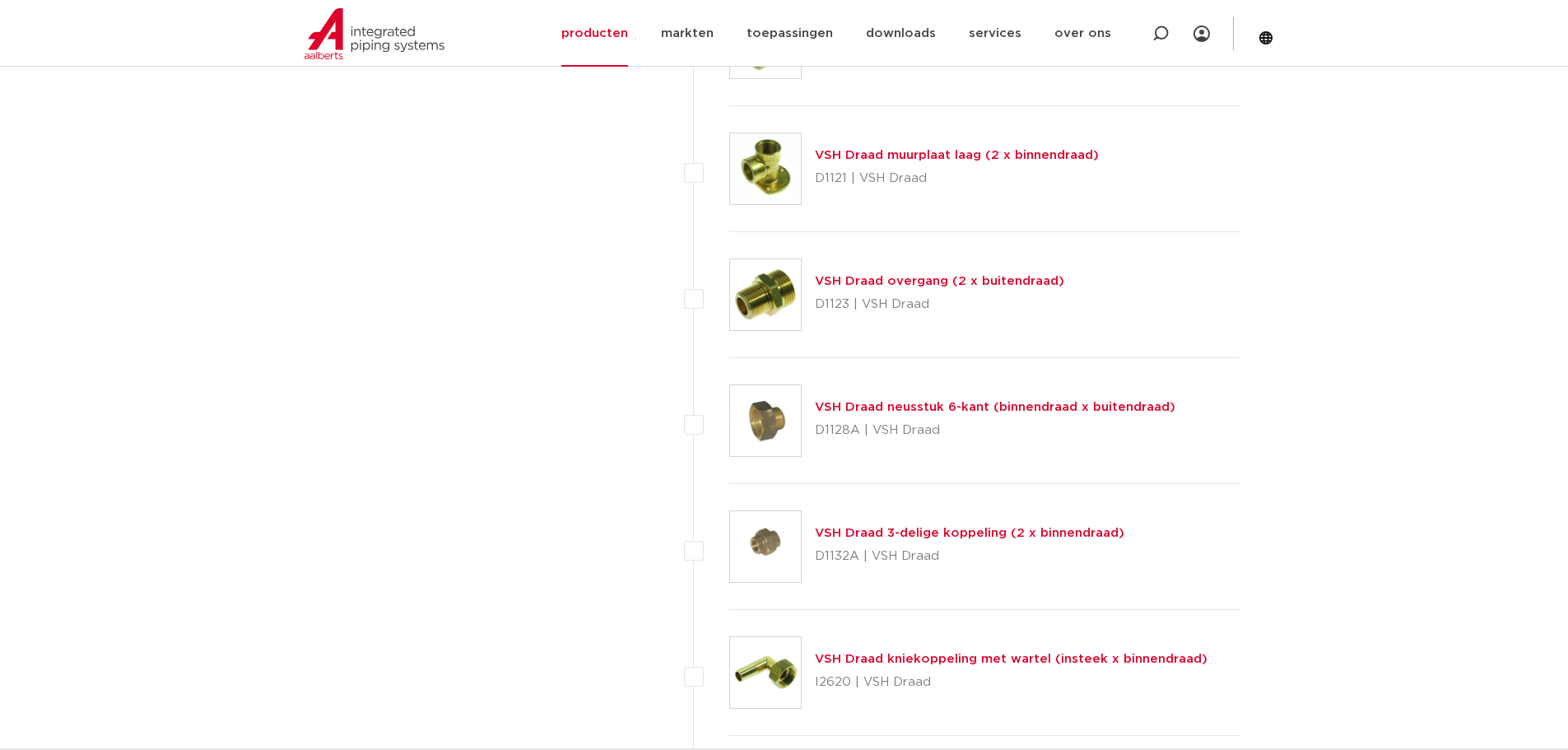
scroll to position [2799, 0]
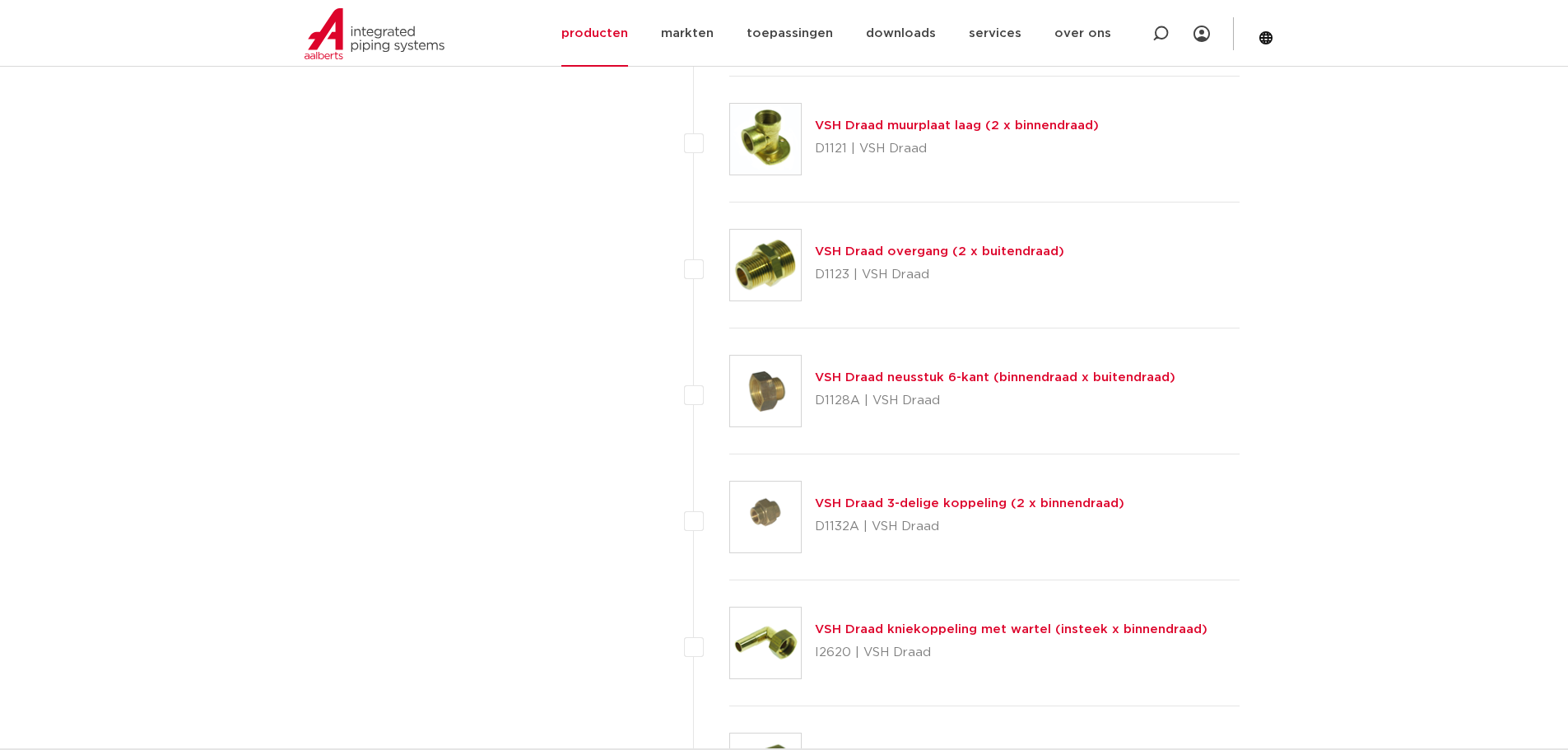
click at [758, 397] on img at bounding box center [764, 391] width 70 height 70
